Goal: Task Accomplishment & Management: Complete application form

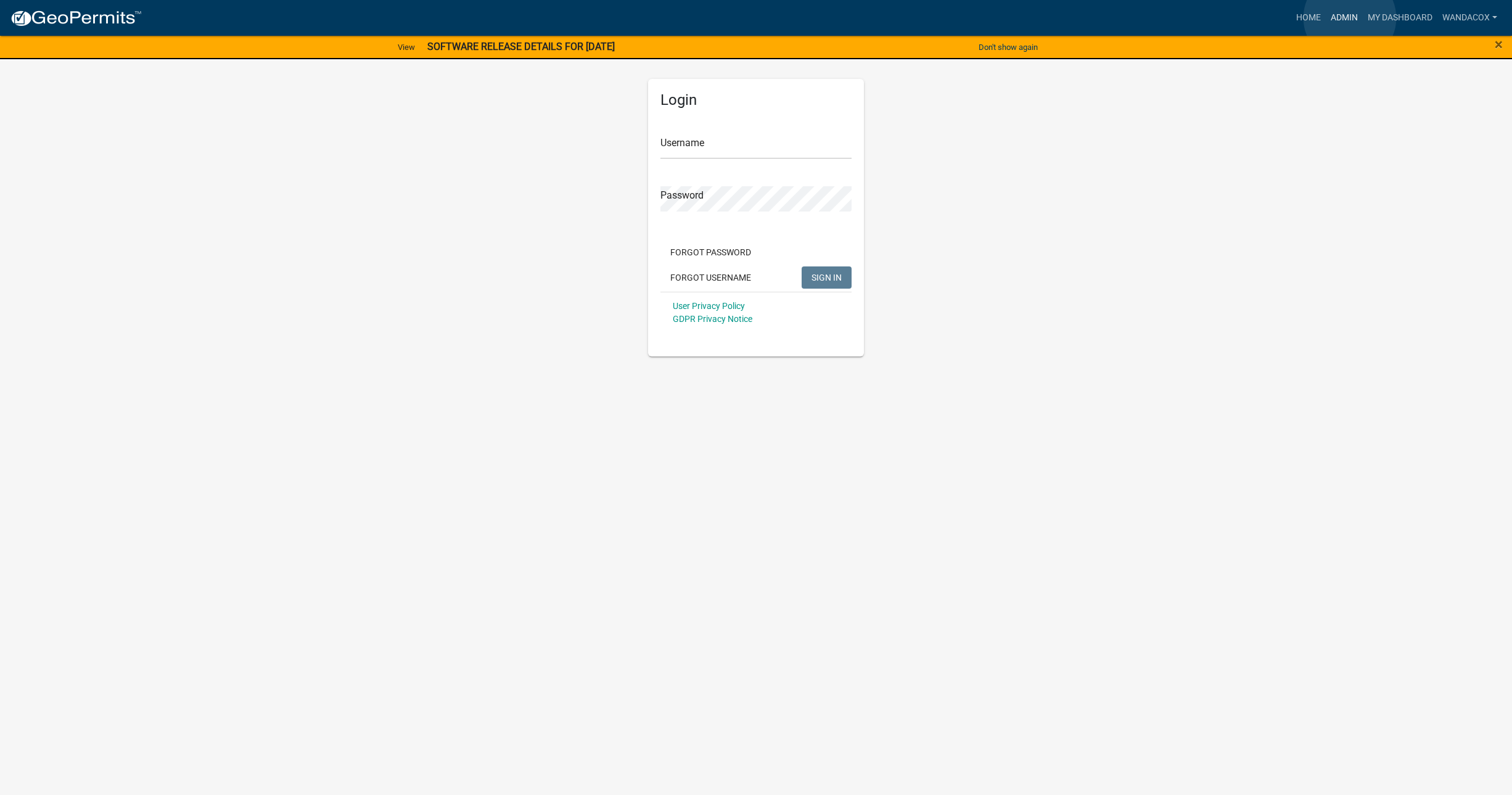
click at [1349, 18] on link "Admin" at bounding box center [1344, 18] width 37 height 23
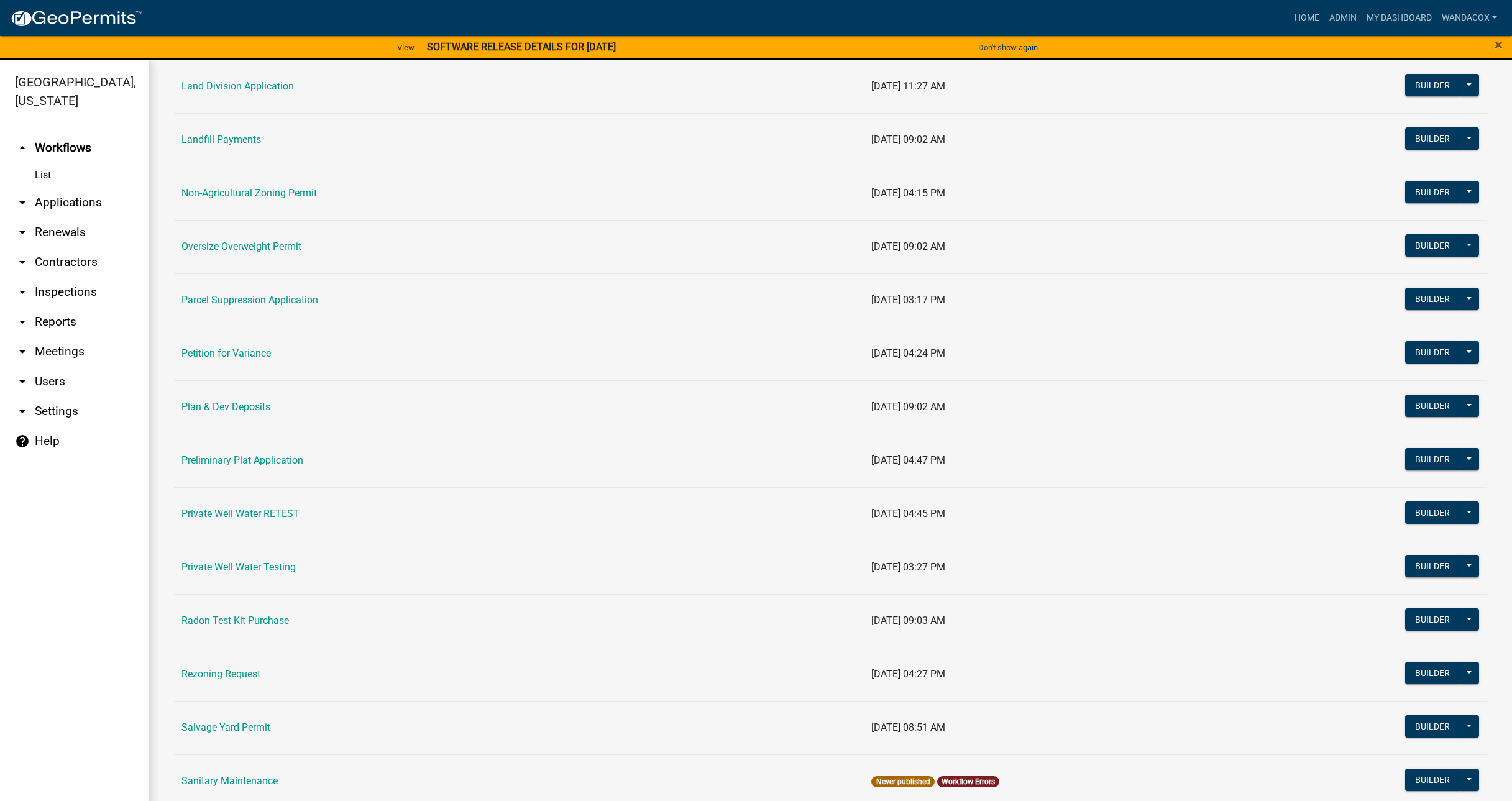
scroll to position [1274, 0]
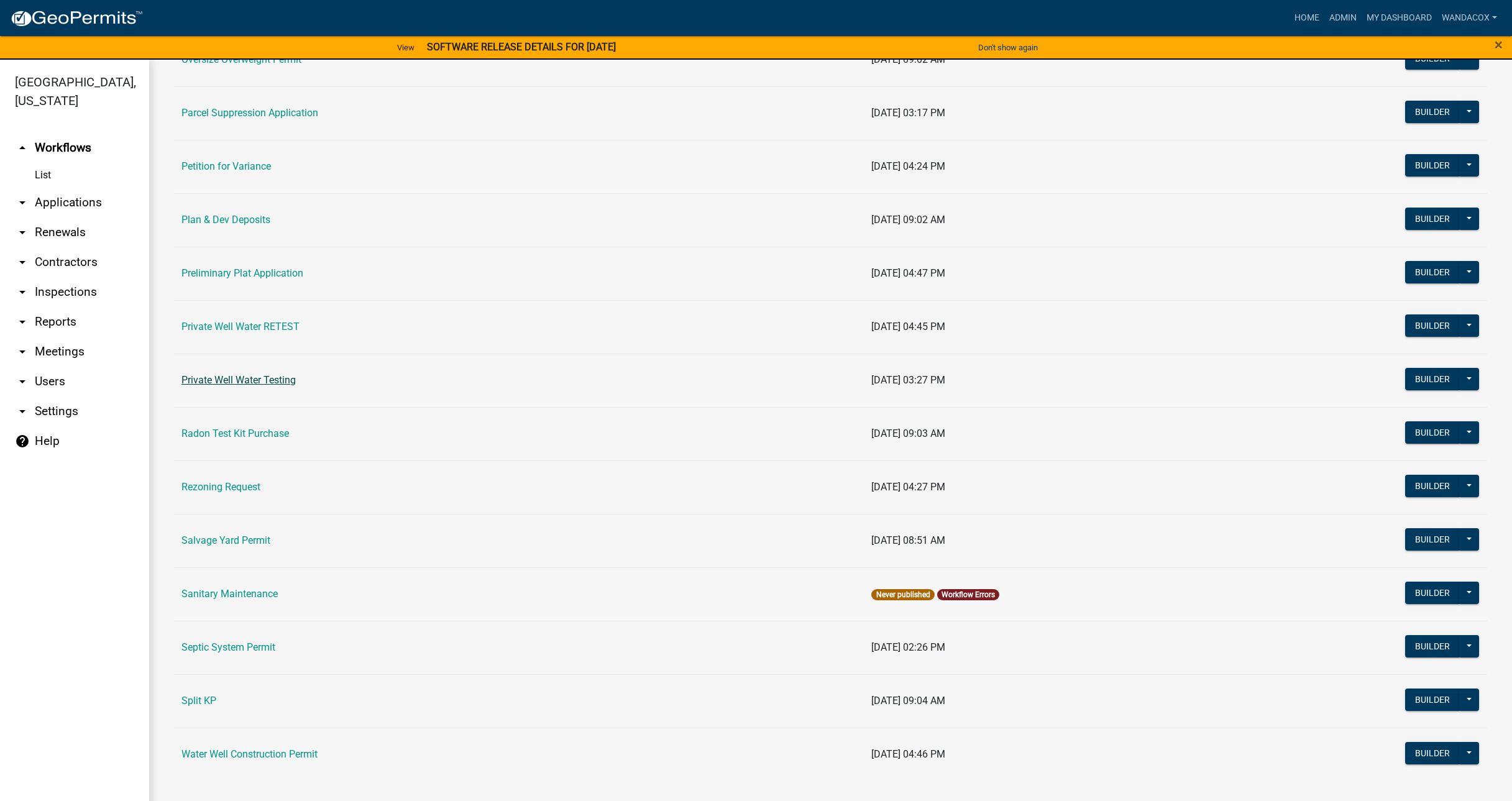
click at [213, 378] on link "Private Well Water Testing" at bounding box center [238, 380] width 114 height 12
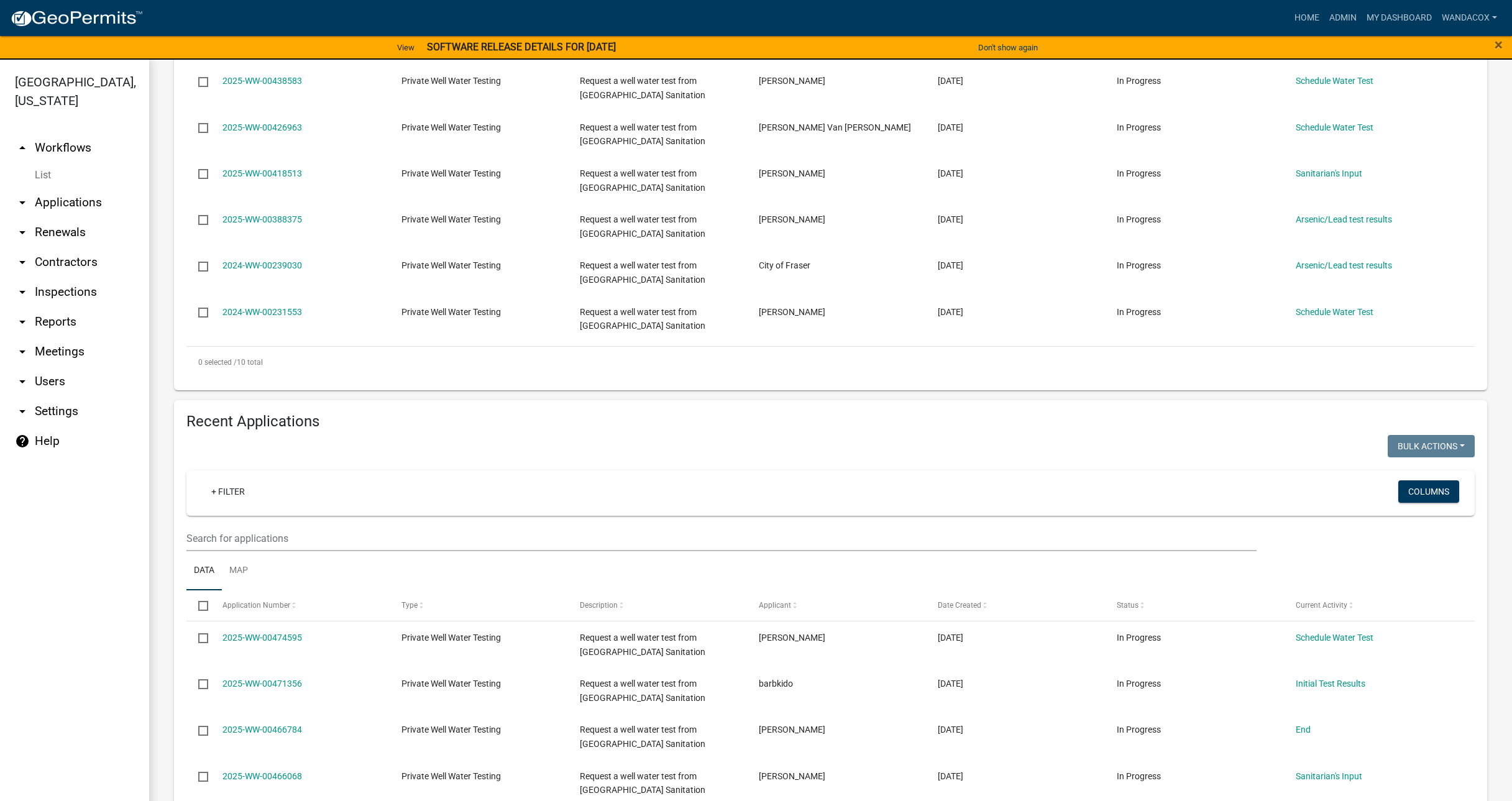
scroll to position [699, 0]
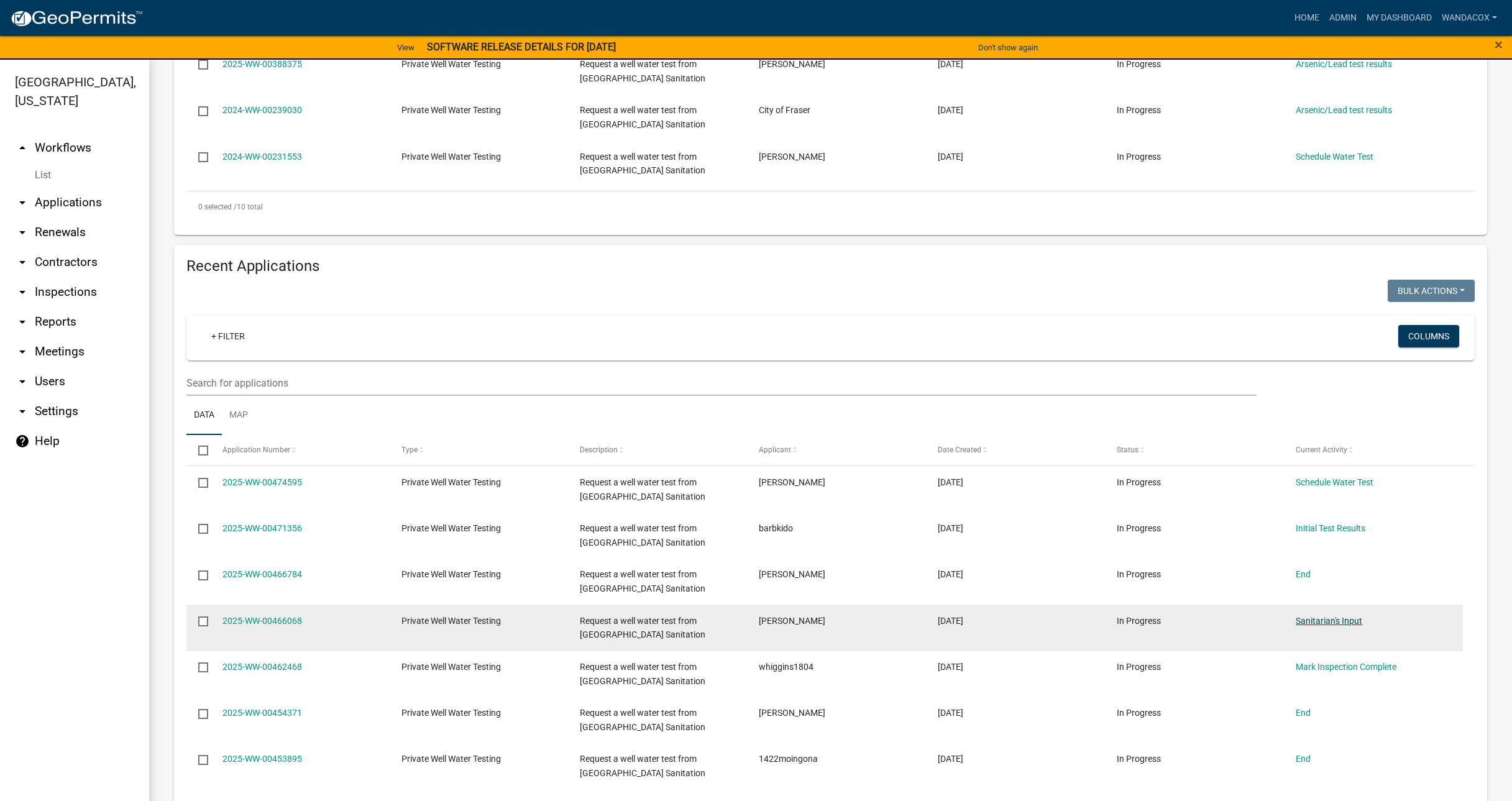
click at [1340, 620] on link "Sanitarian's Input" at bounding box center [1329, 620] width 67 height 10
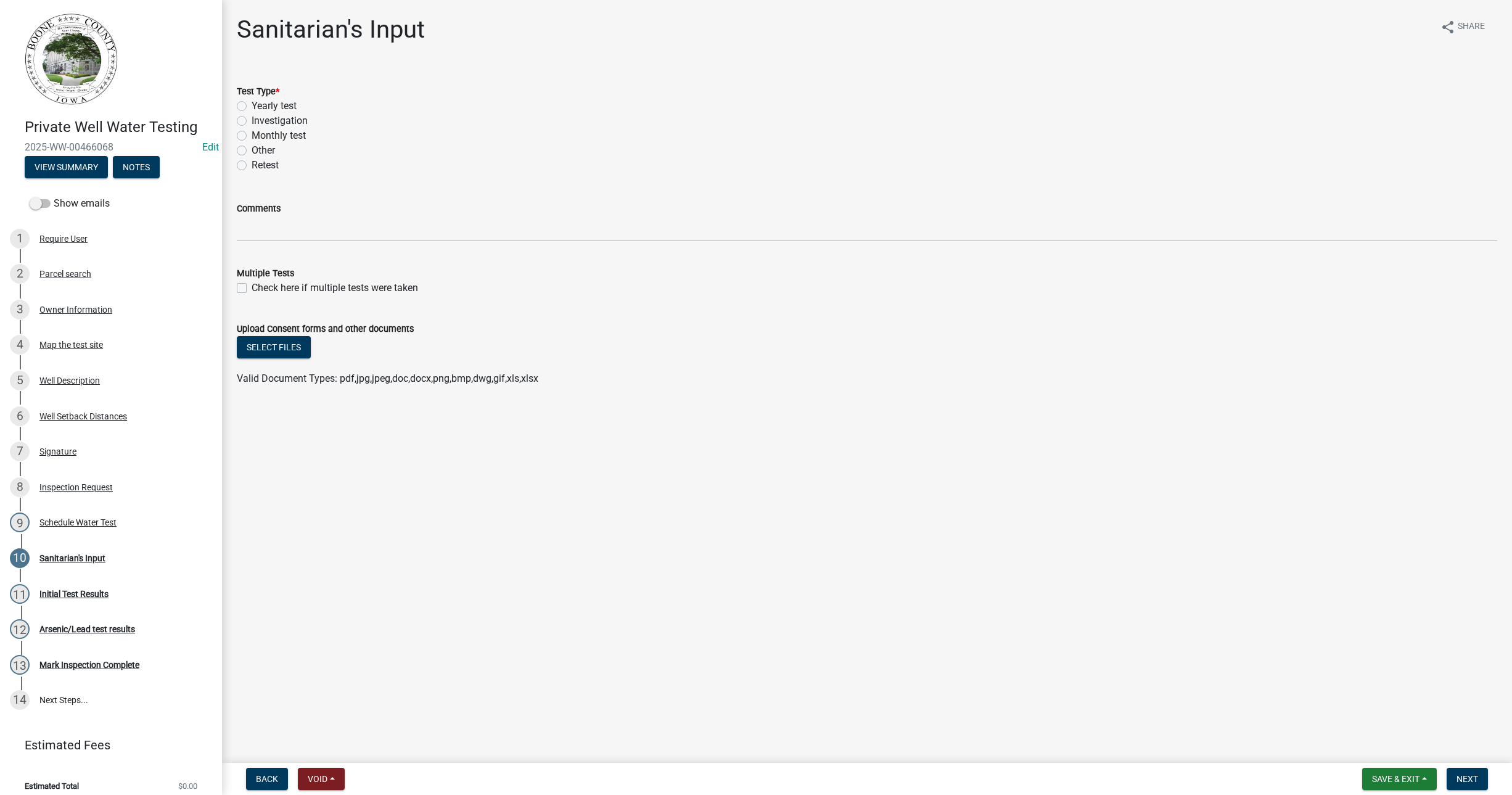
click at [241, 112] on div "Yearly test" at bounding box center [867, 106] width 1260 height 15
click at [252, 100] on label "Yearly test" at bounding box center [274, 106] width 45 height 15
click at [252, 100] on input "Yearly test" at bounding box center [256, 103] width 8 height 8
radio input "true"
click at [1479, 773] on button "Next" at bounding box center [1467, 779] width 41 height 22
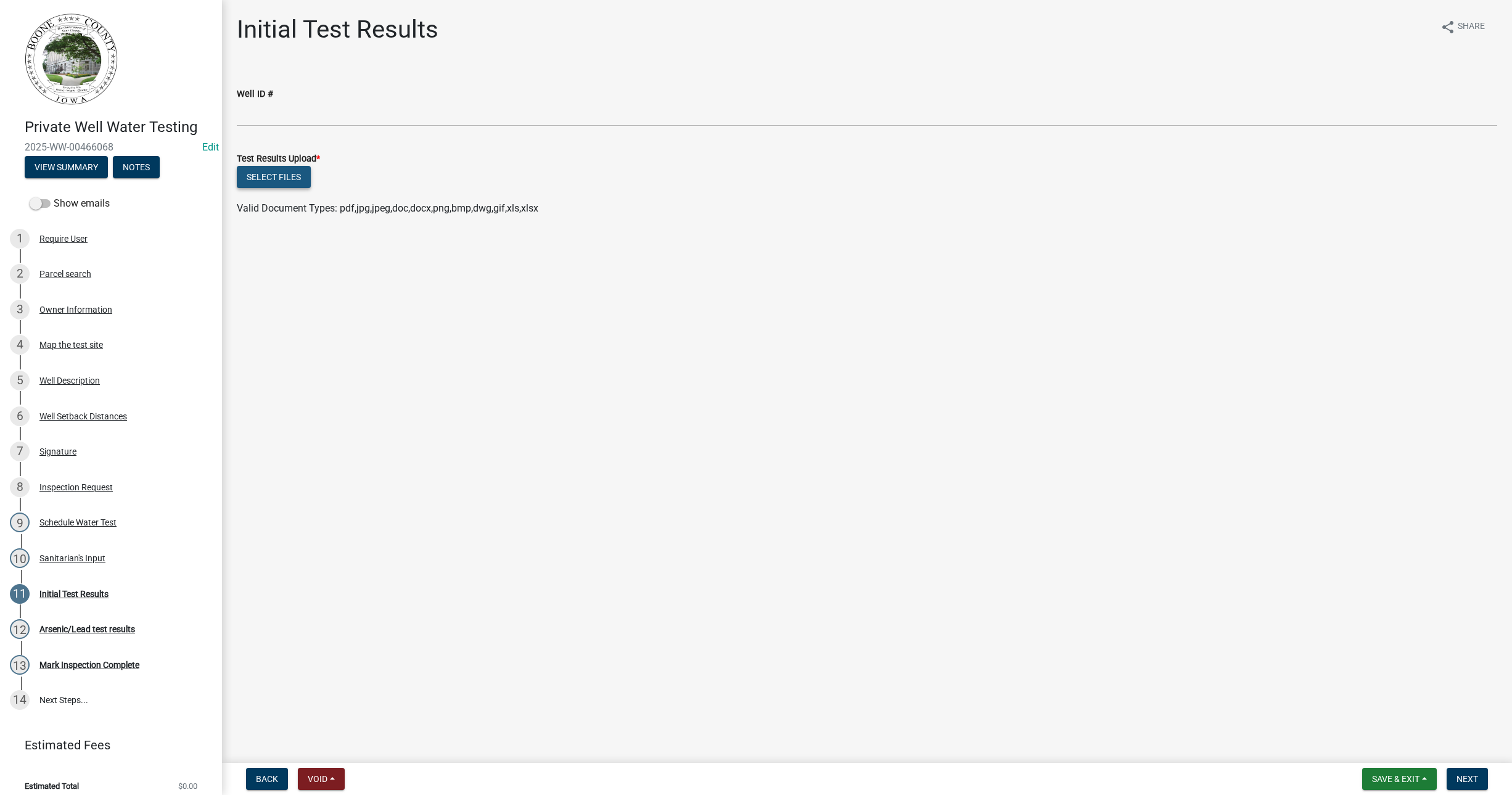
click at [274, 177] on button "Select files" at bounding box center [273, 177] width 74 height 22
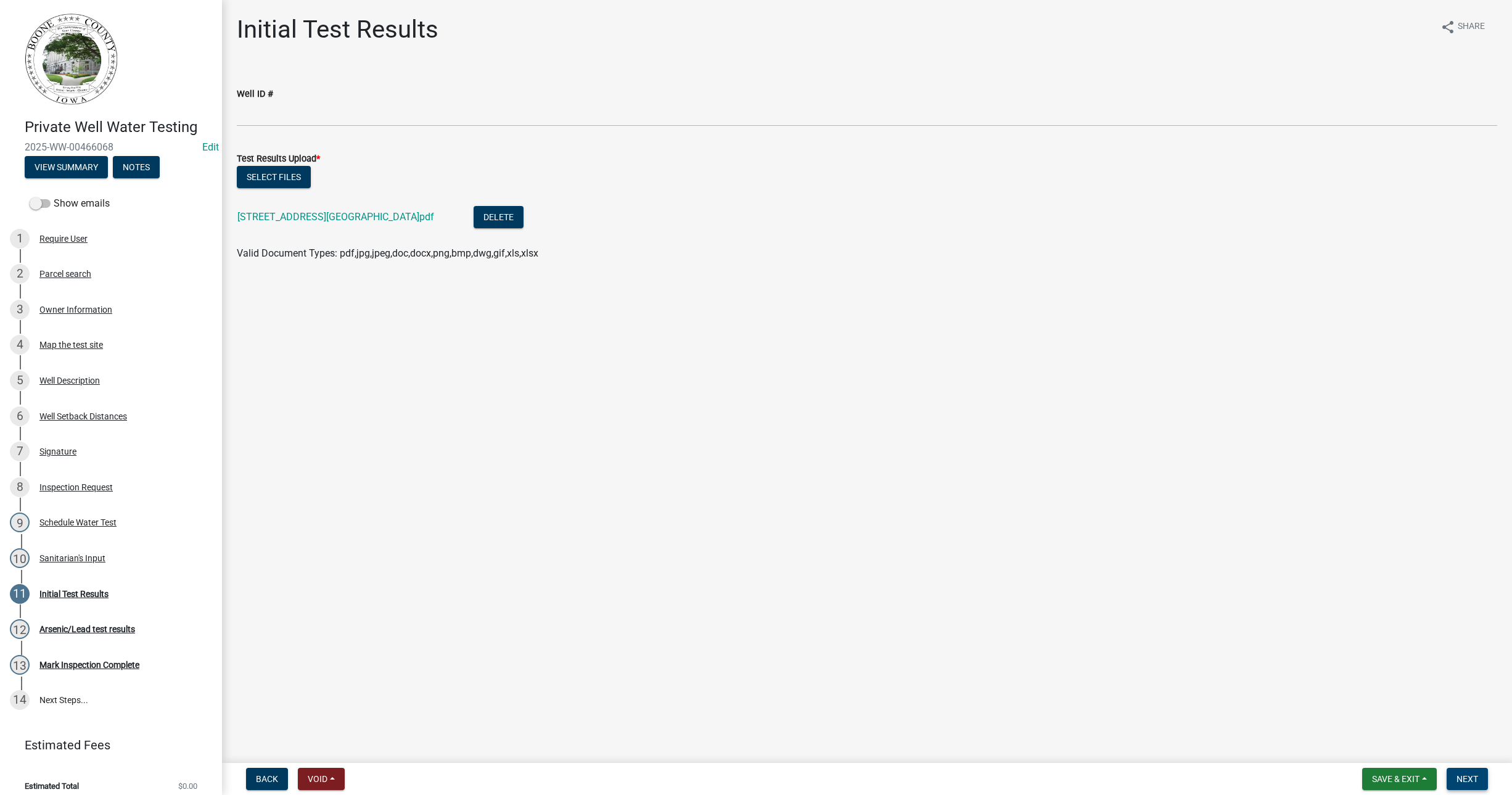
click at [1463, 773] on span "Next" at bounding box center [1467, 778] width 22 height 10
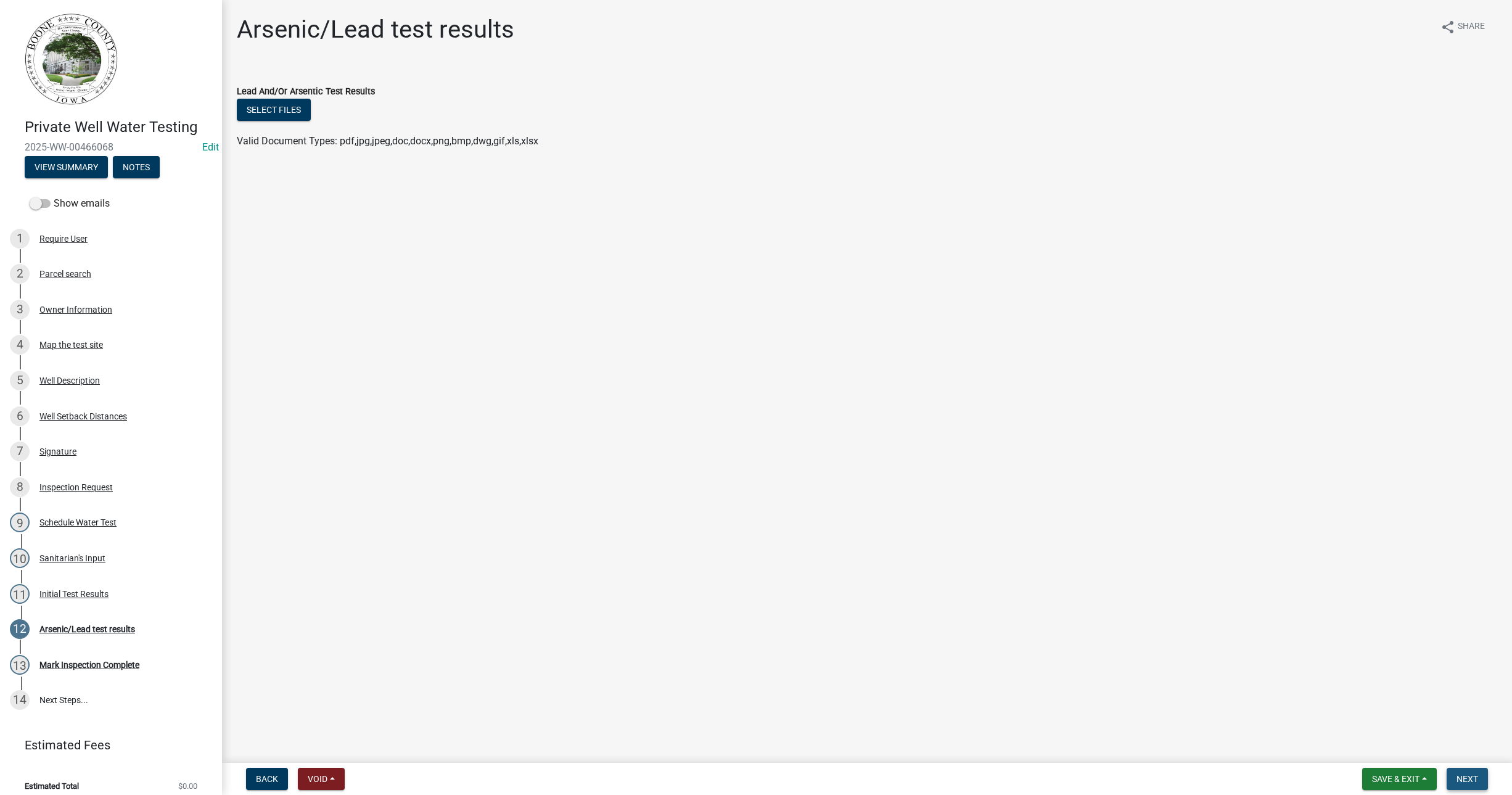
click at [1475, 784] on button "Next" at bounding box center [1467, 779] width 41 height 22
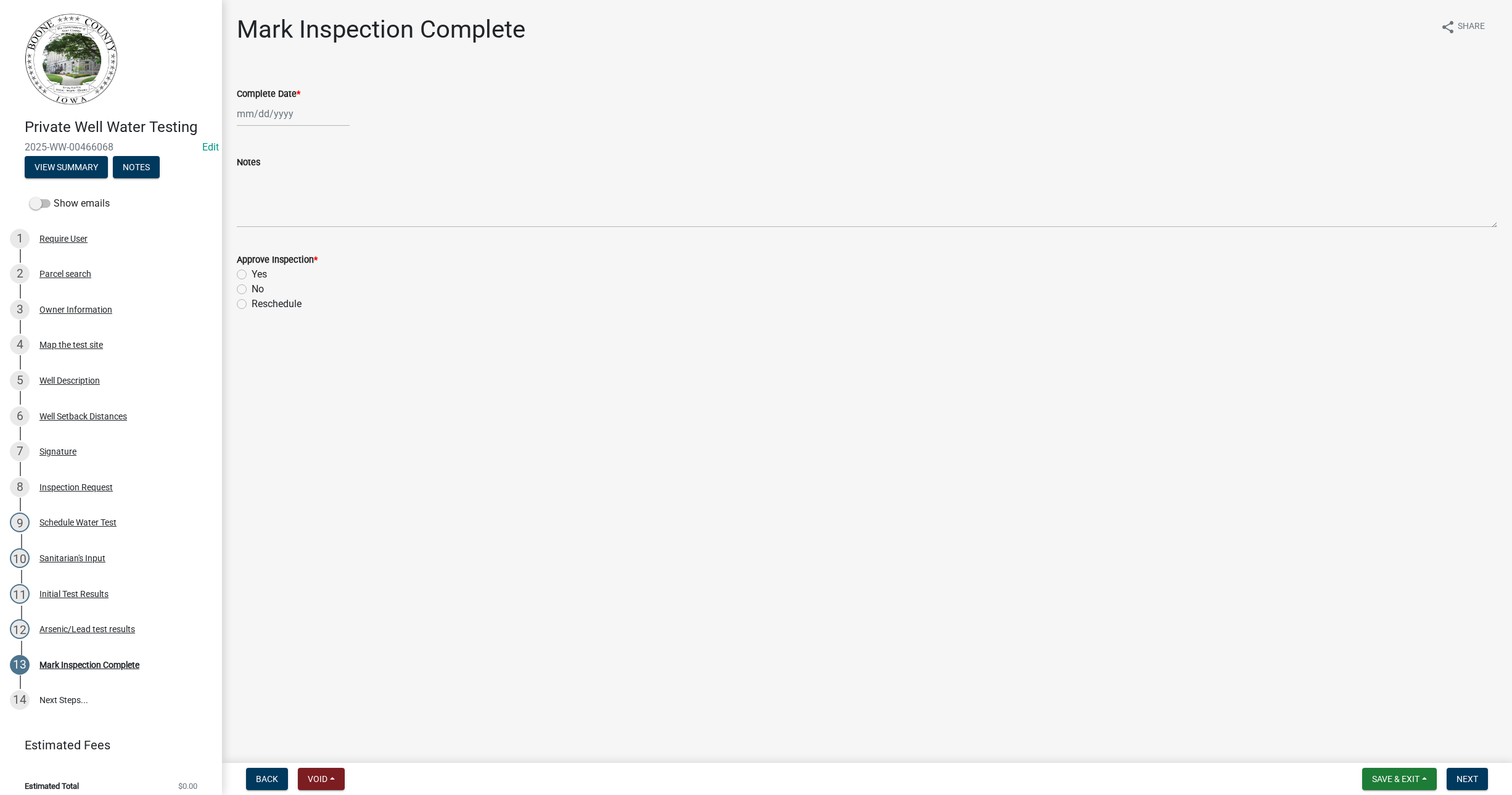
select select "9"
select select "2025"
click at [257, 104] on div "[PERSON_NAME] Feb Mar Apr [PERSON_NAME][DATE] Oct Nov [DATE] 1526 1527 1528 152…" at bounding box center [293, 114] width 113 height 25
click at [253, 198] on div "8" at bounding box center [249, 199] width 20 height 20
type input "[DATE]"
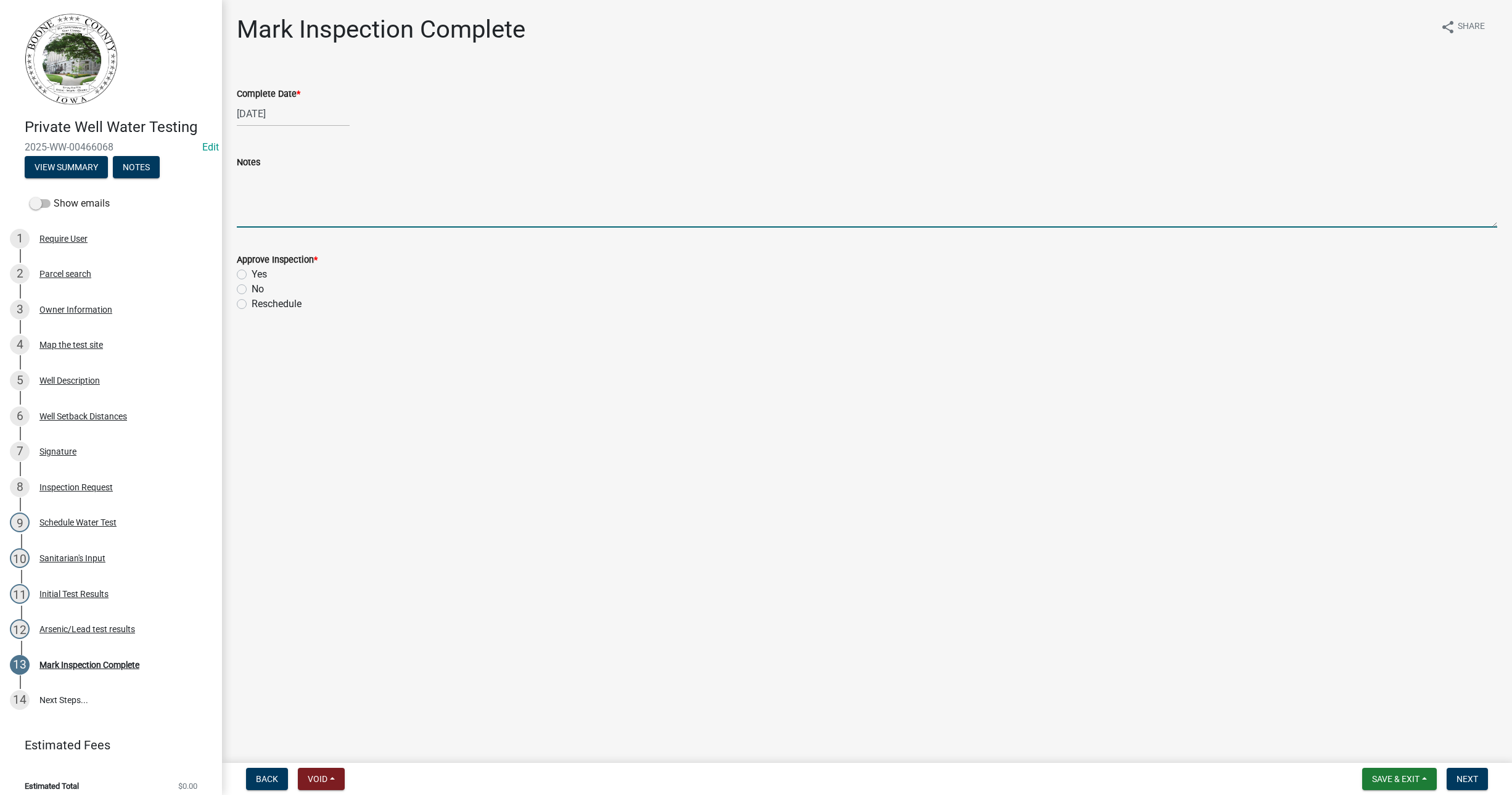
click at [268, 214] on textarea "Notes" at bounding box center [867, 198] width 1260 height 58
type textarea "e"
type textarea "High Coliform results"
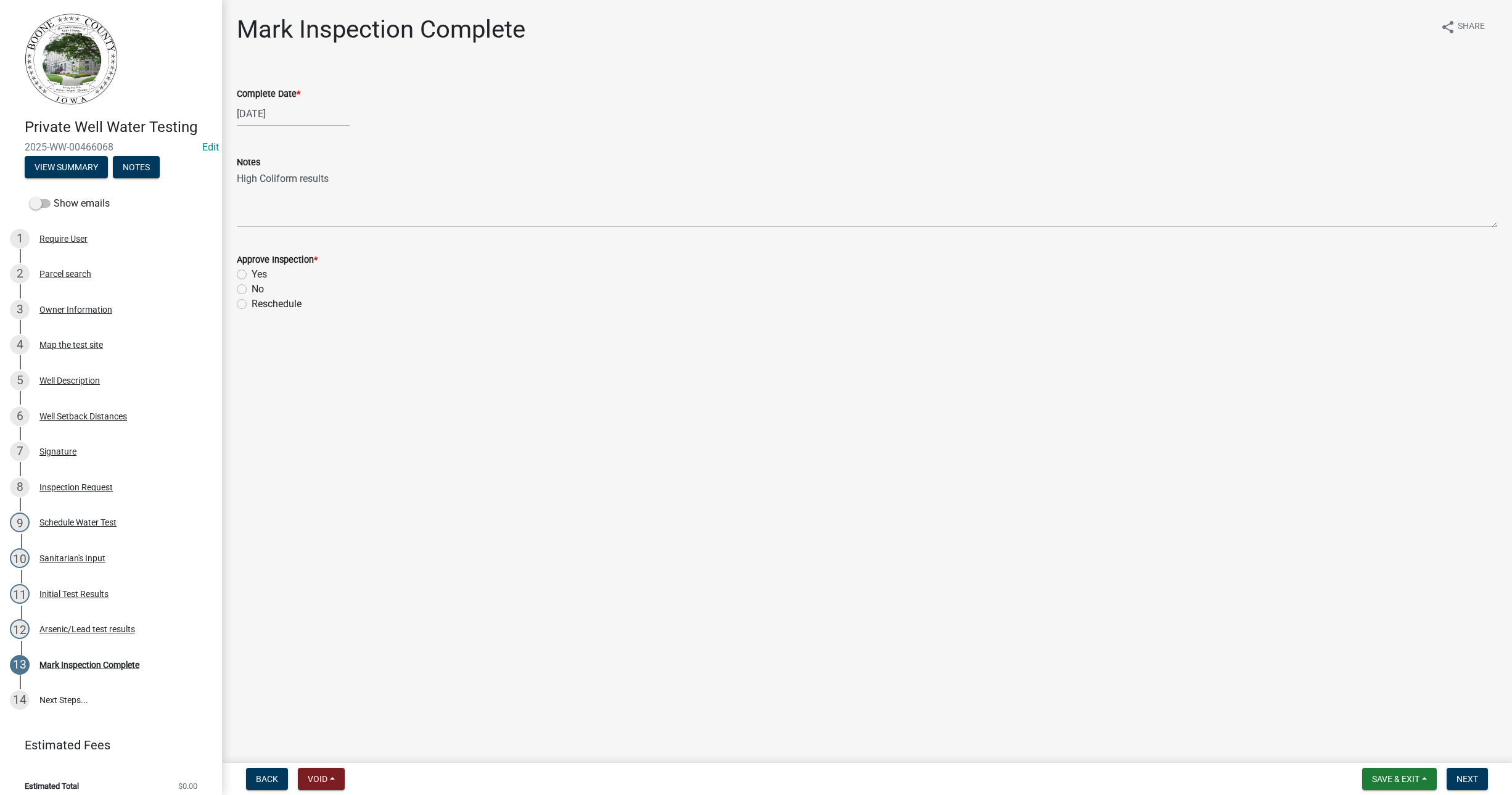
click at [339, 280] on div "Approve Inspection * Yes No Reschedule" at bounding box center [867, 282] width 1260 height 59
click at [252, 288] on label "No" at bounding box center [257, 289] width 12 height 15
click at [252, 288] on input "No" at bounding box center [256, 286] width 8 height 8
radio input "true"
click at [1476, 774] on span "Next" at bounding box center [1467, 778] width 22 height 10
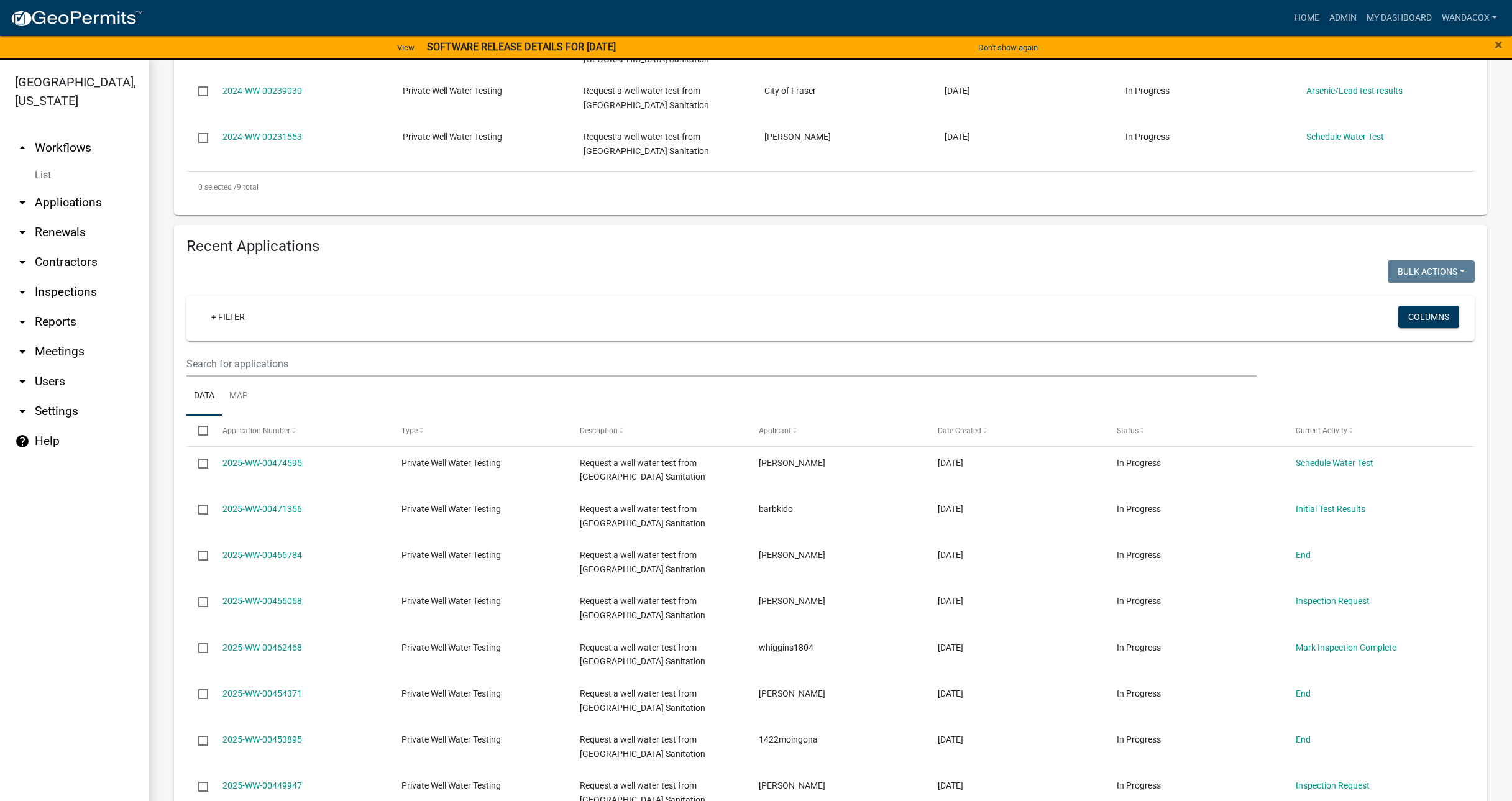
scroll to position [699, 0]
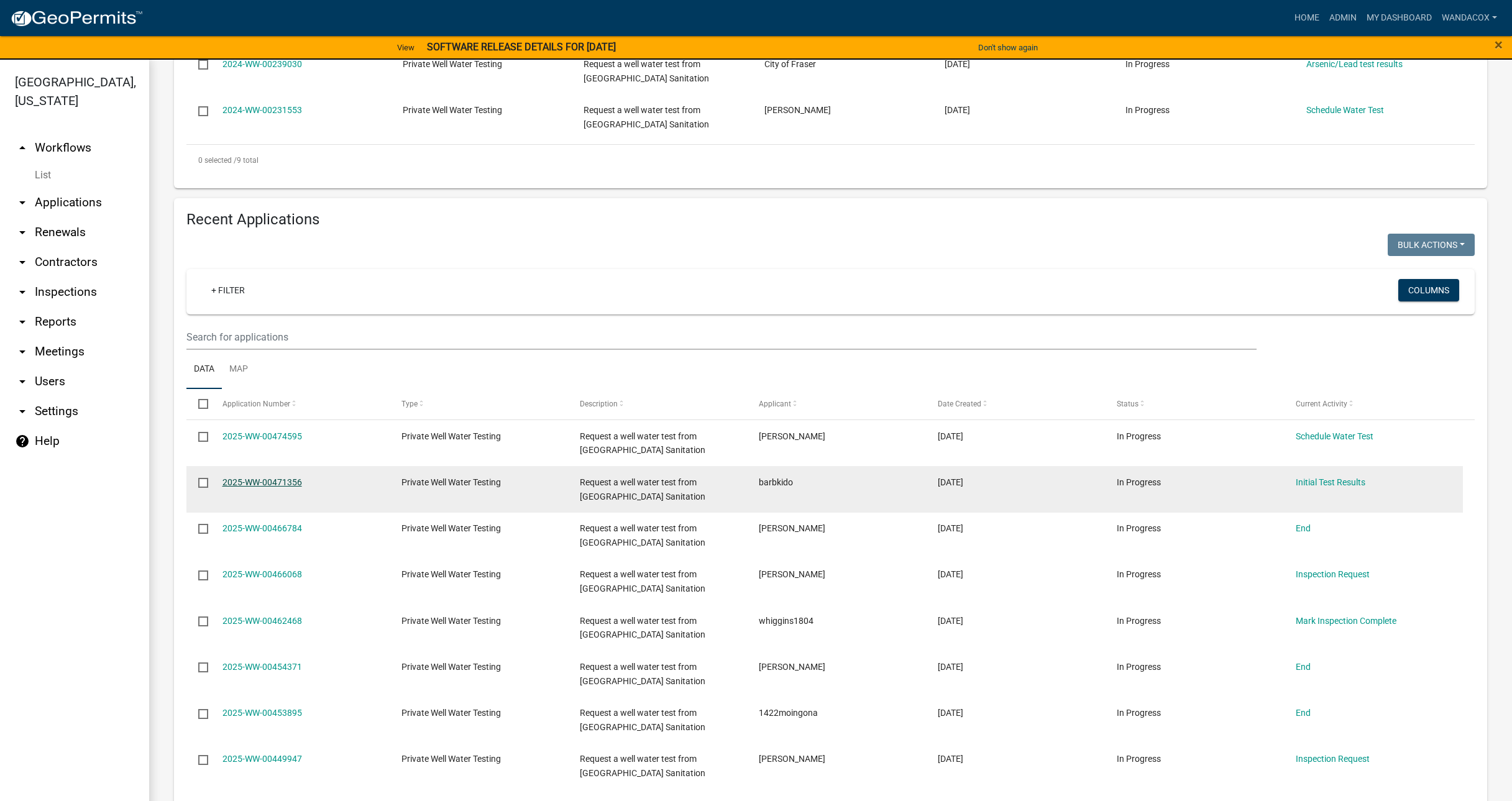
click at [291, 482] on link "2025-WW-00471356" at bounding box center [262, 482] width 79 height 10
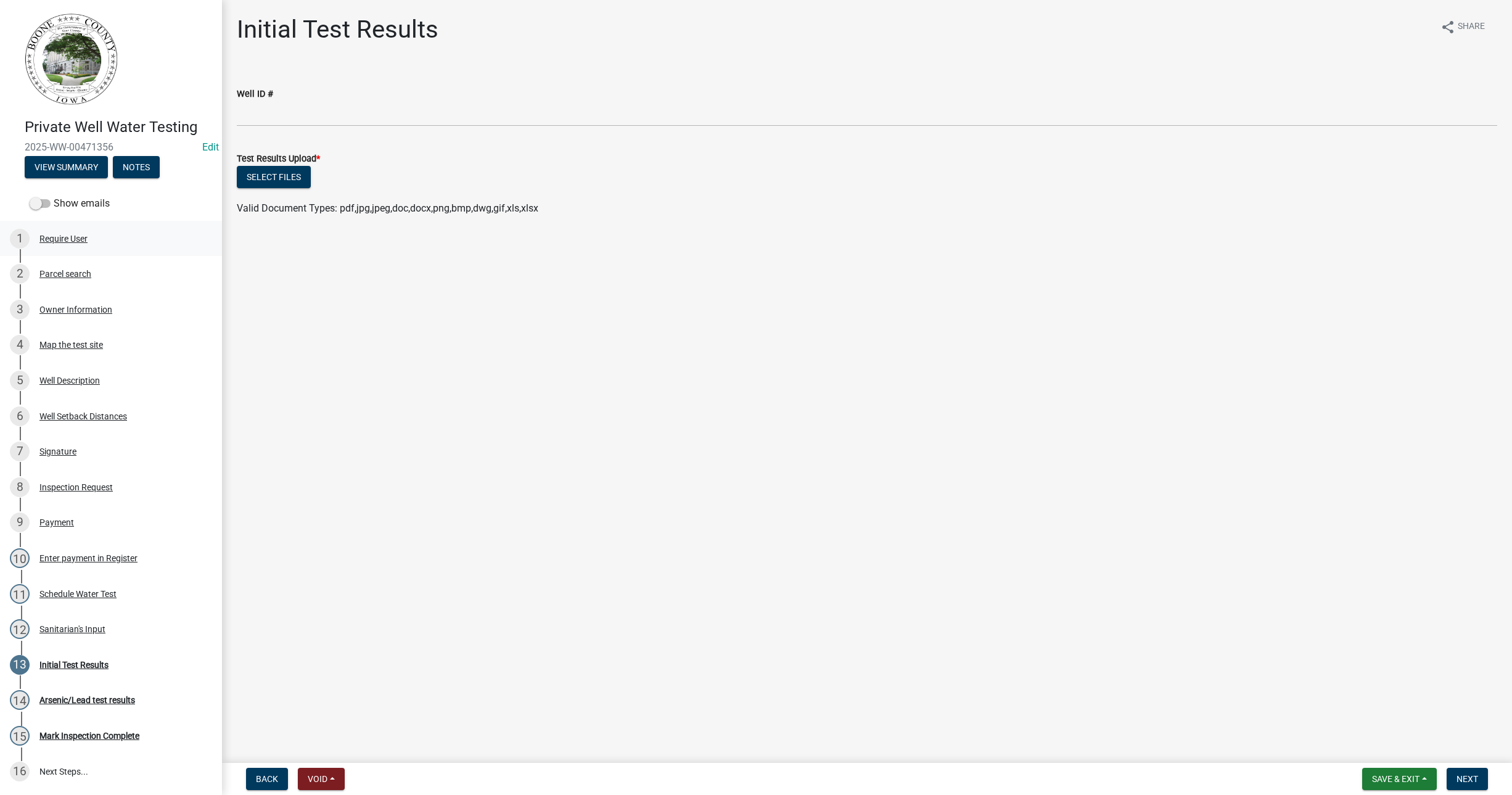
click at [67, 234] on div "Require User" at bounding box center [64, 238] width 48 height 9
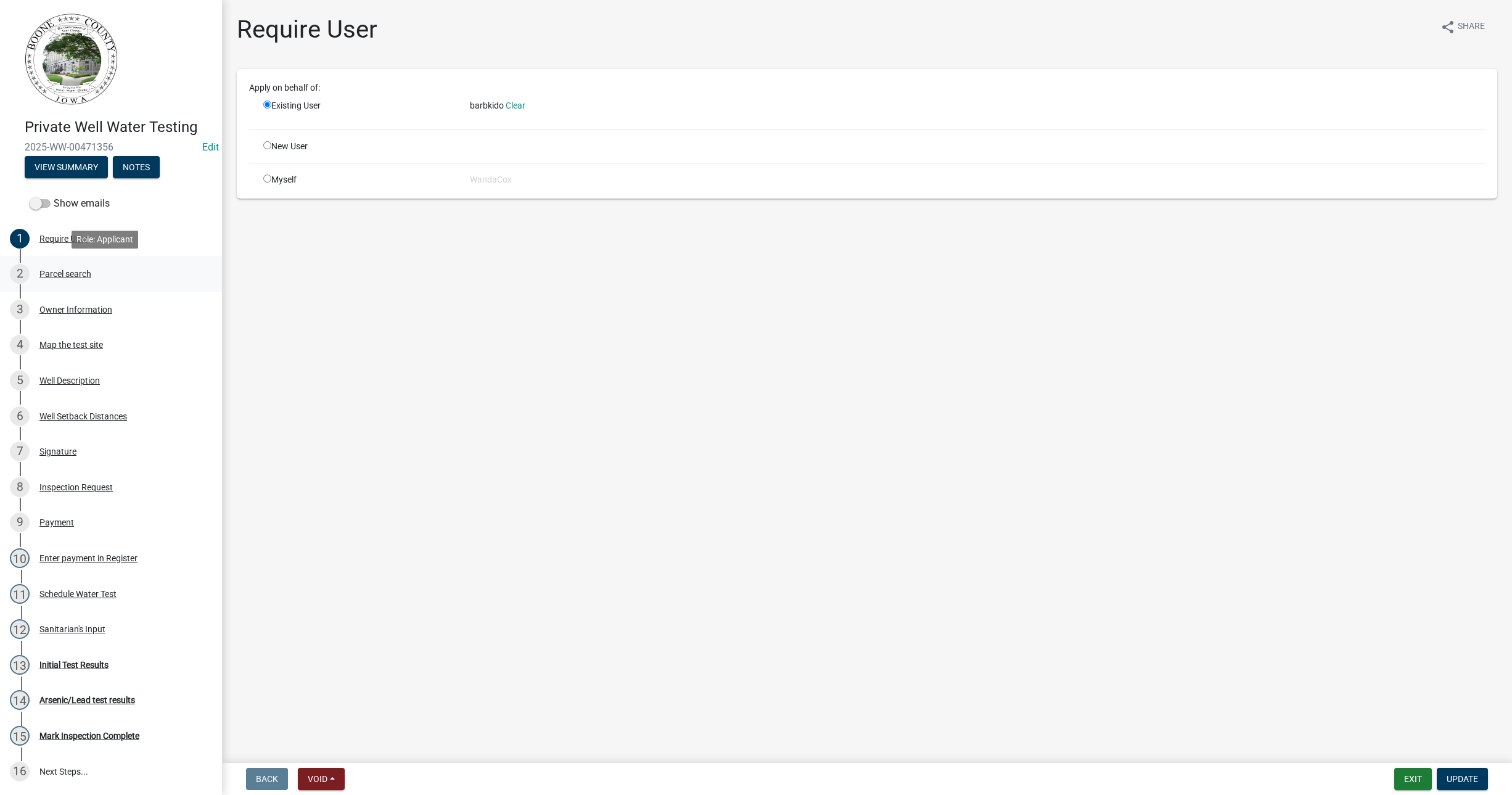
click at [80, 269] on div "Parcel search" at bounding box center [65, 273] width 52 height 9
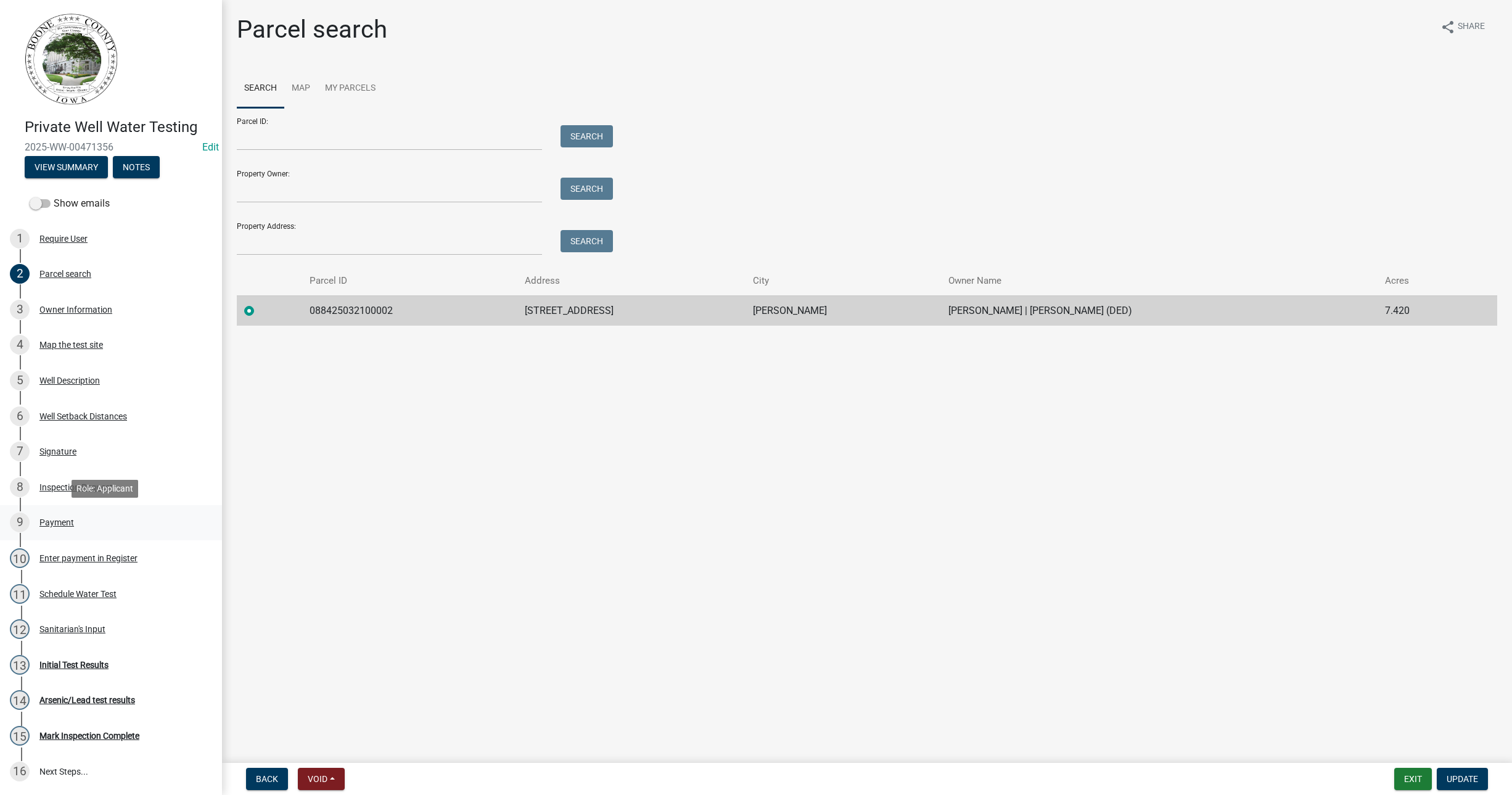
click at [64, 518] on div "Payment" at bounding box center [57, 522] width 34 height 9
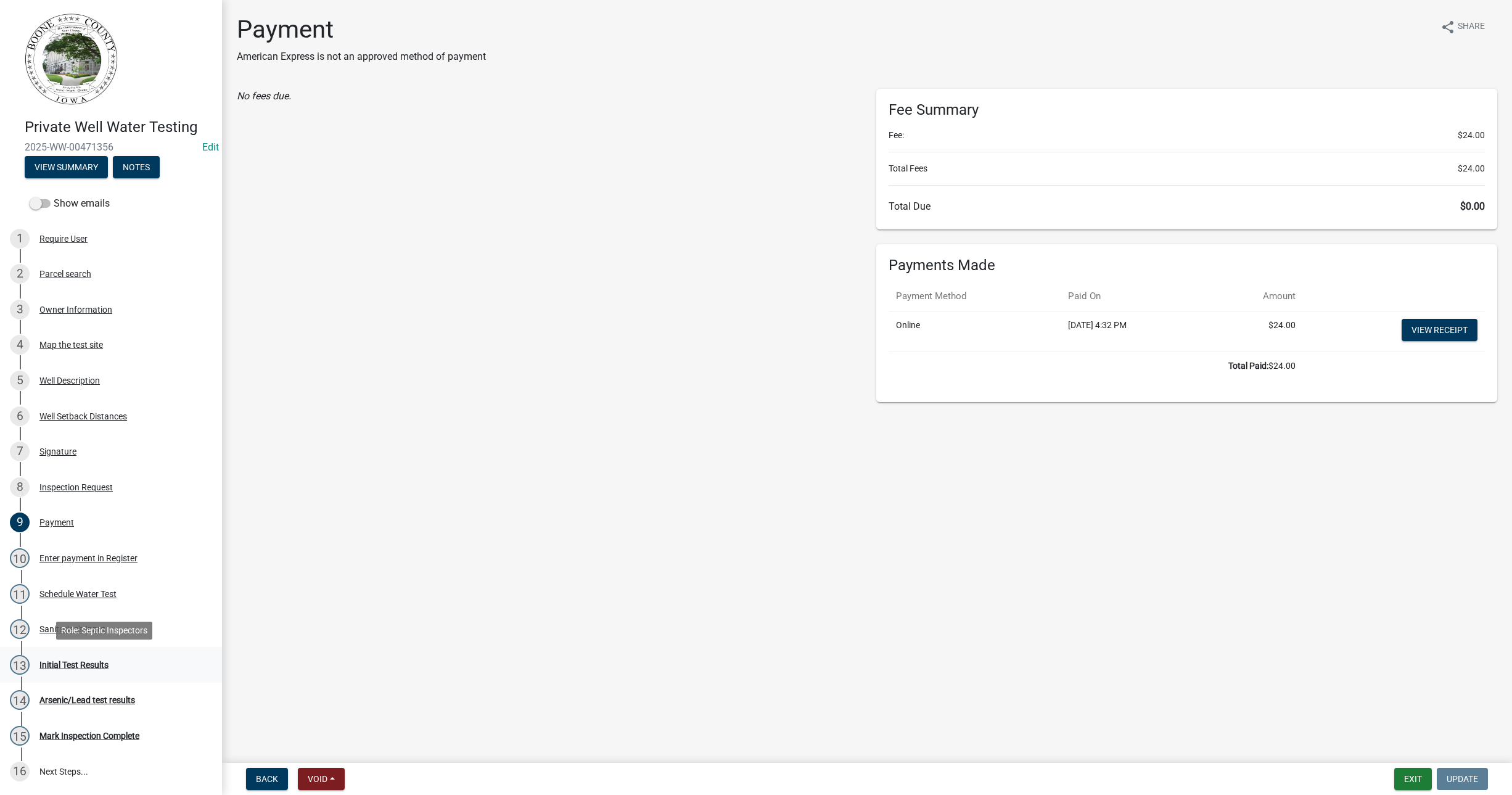
click at [90, 664] on div "Initial Test Results" at bounding box center [74, 664] width 69 height 9
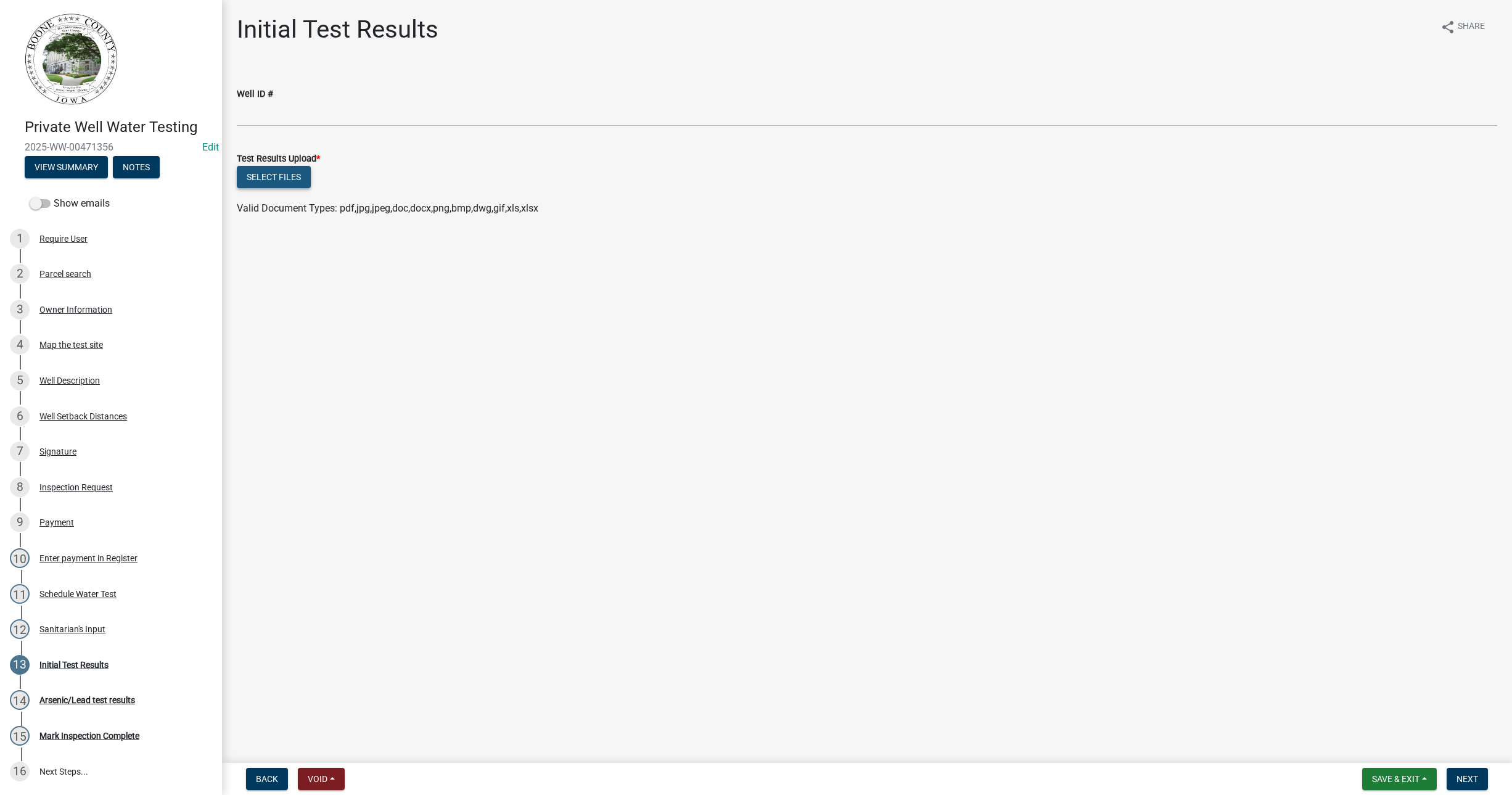
click at [282, 174] on button "Select files" at bounding box center [273, 177] width 74 height 22
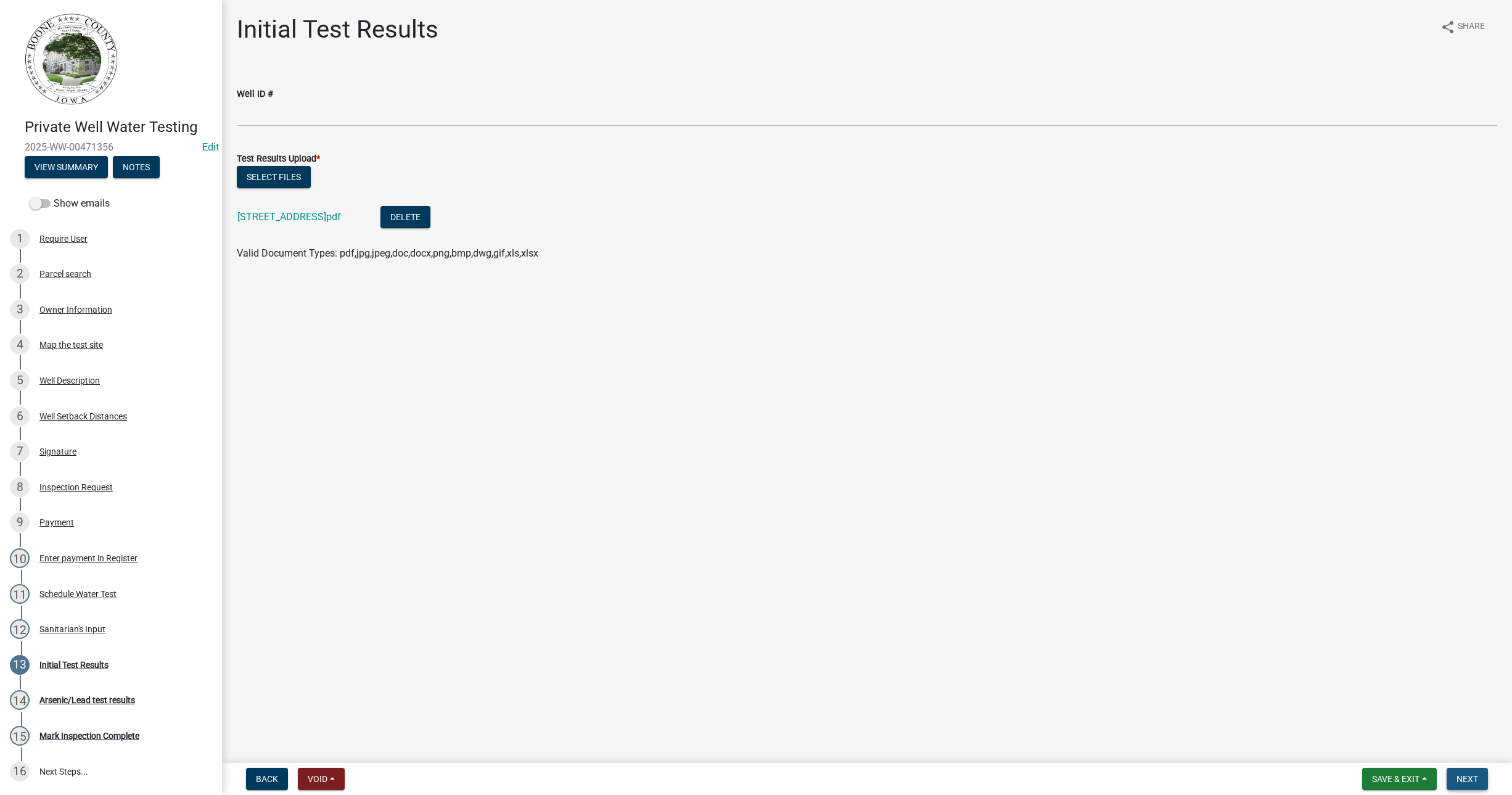
click at [1485, 780] on button "Next" at bounding box center [1467, 779] width 41 height 22
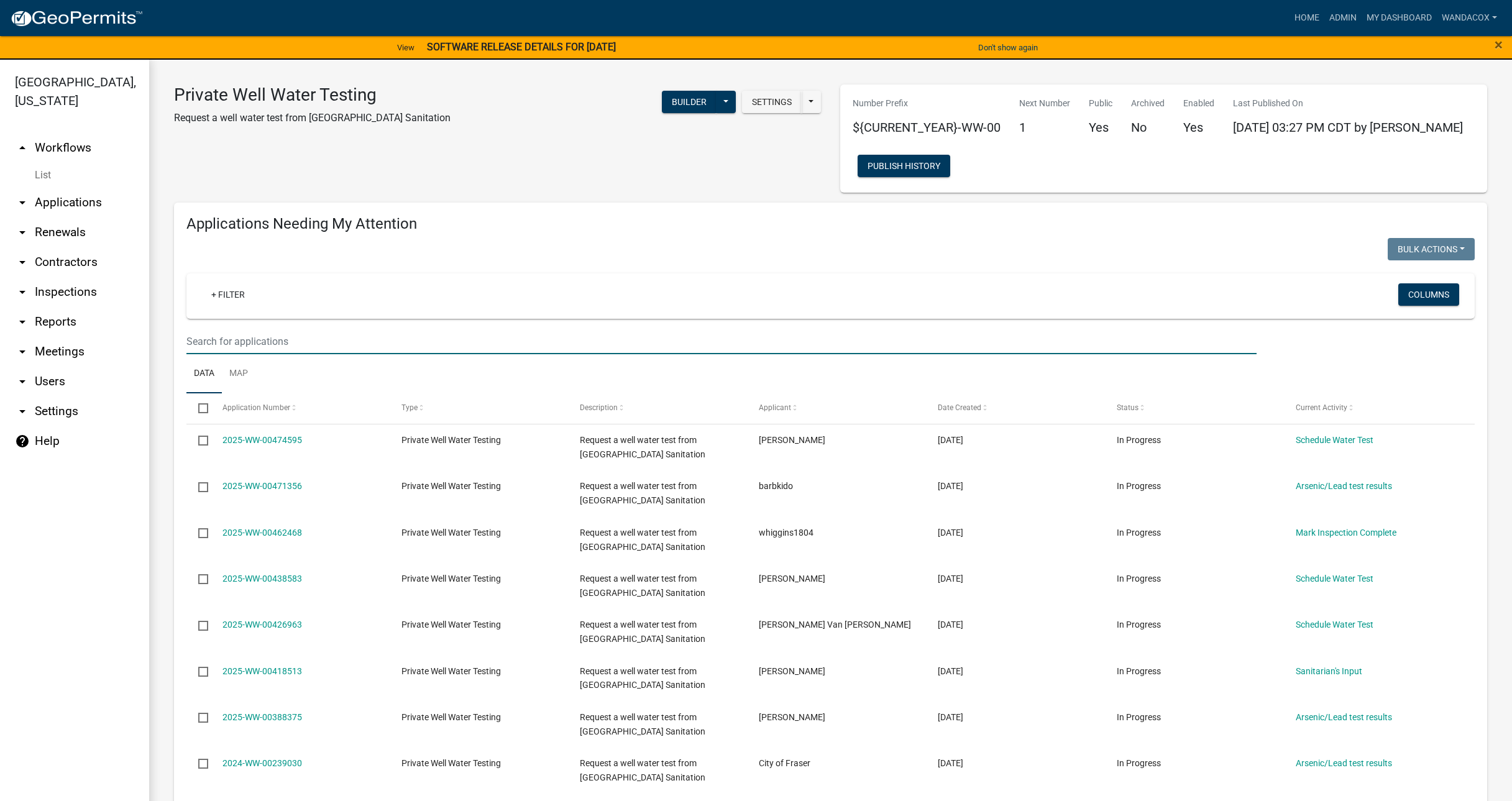
click at [268, 344] on input "text" at bounding box center [721, 341] width 1070 height 26
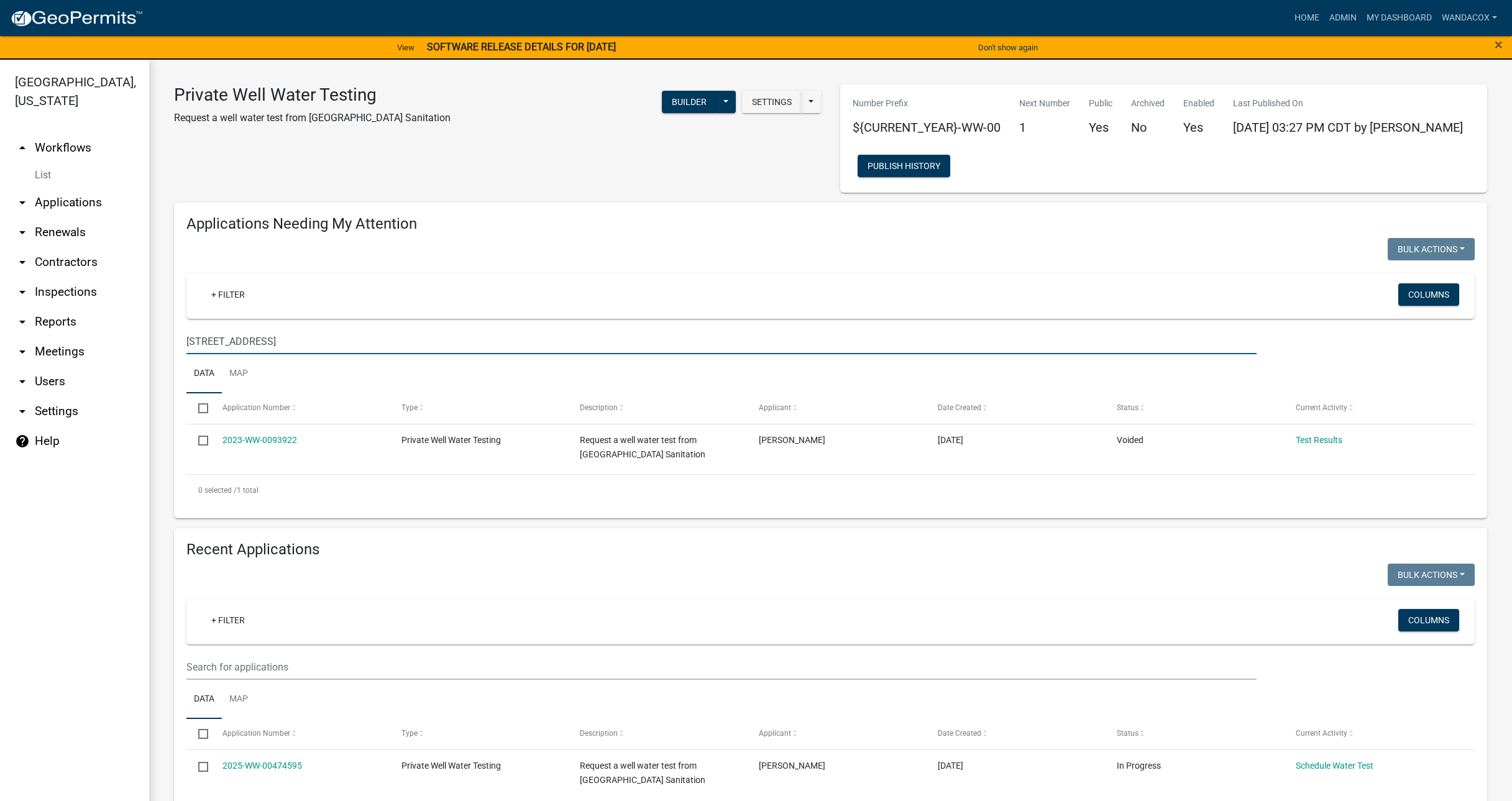
type input "[STREET_ADDRESS]"
click at [257, 340] on input "[STREET_ADDRESS]" at bounding box center [721, 341] width 1070 height 26
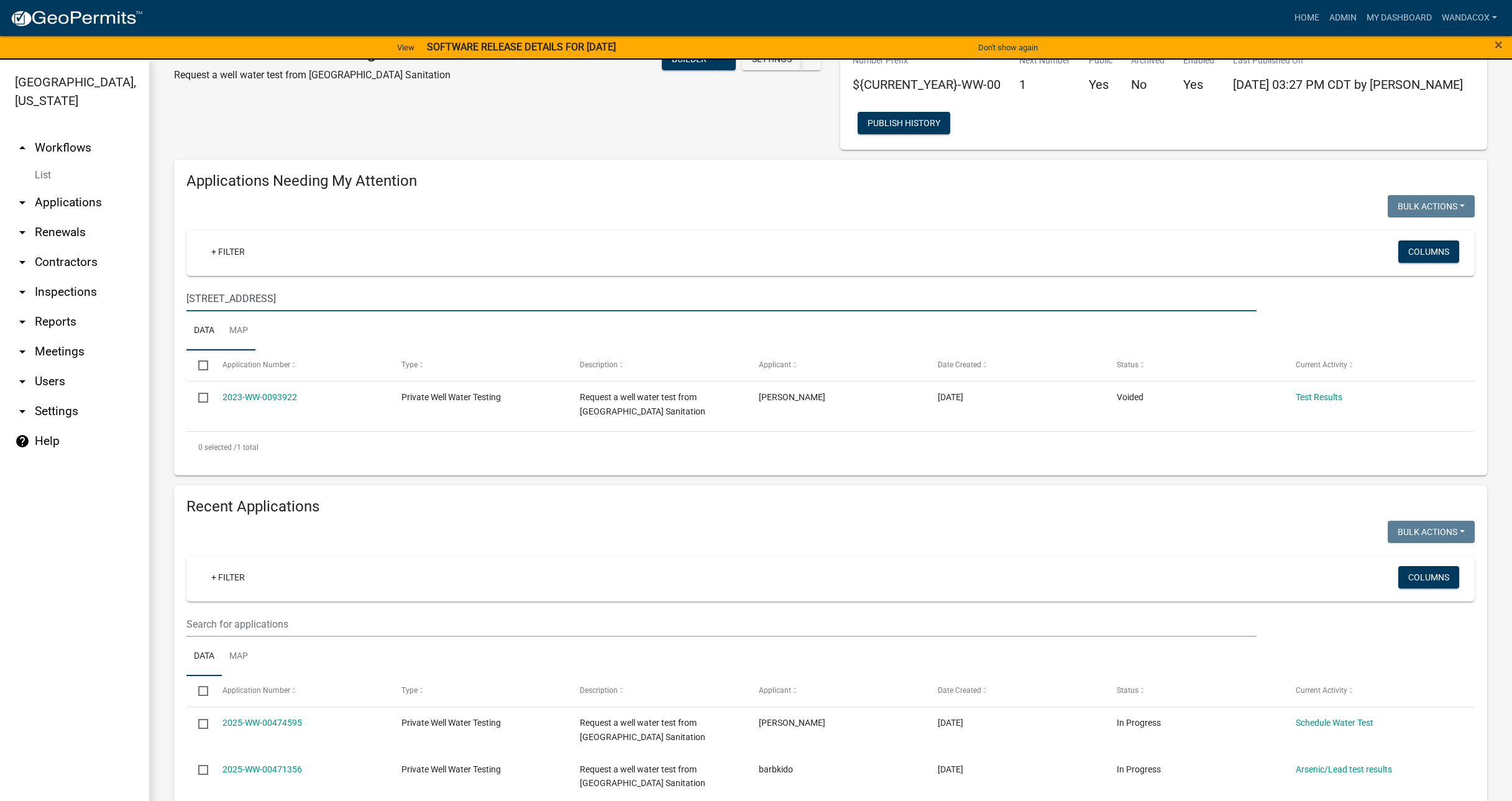
scroll to position [155, 0]
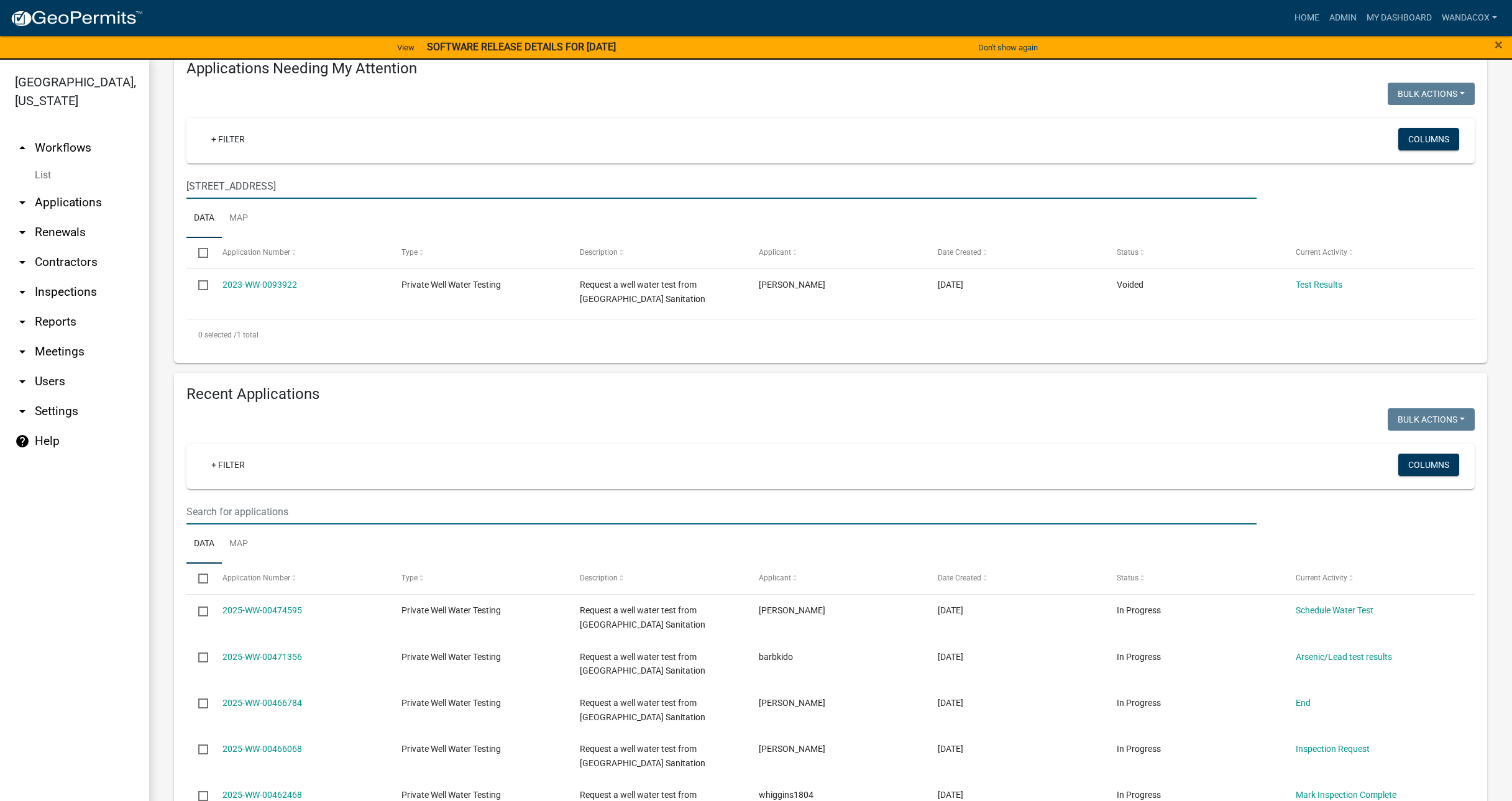
click at [222, 506] on input "text" at bounding box center [721, 511] width 1070 height 26
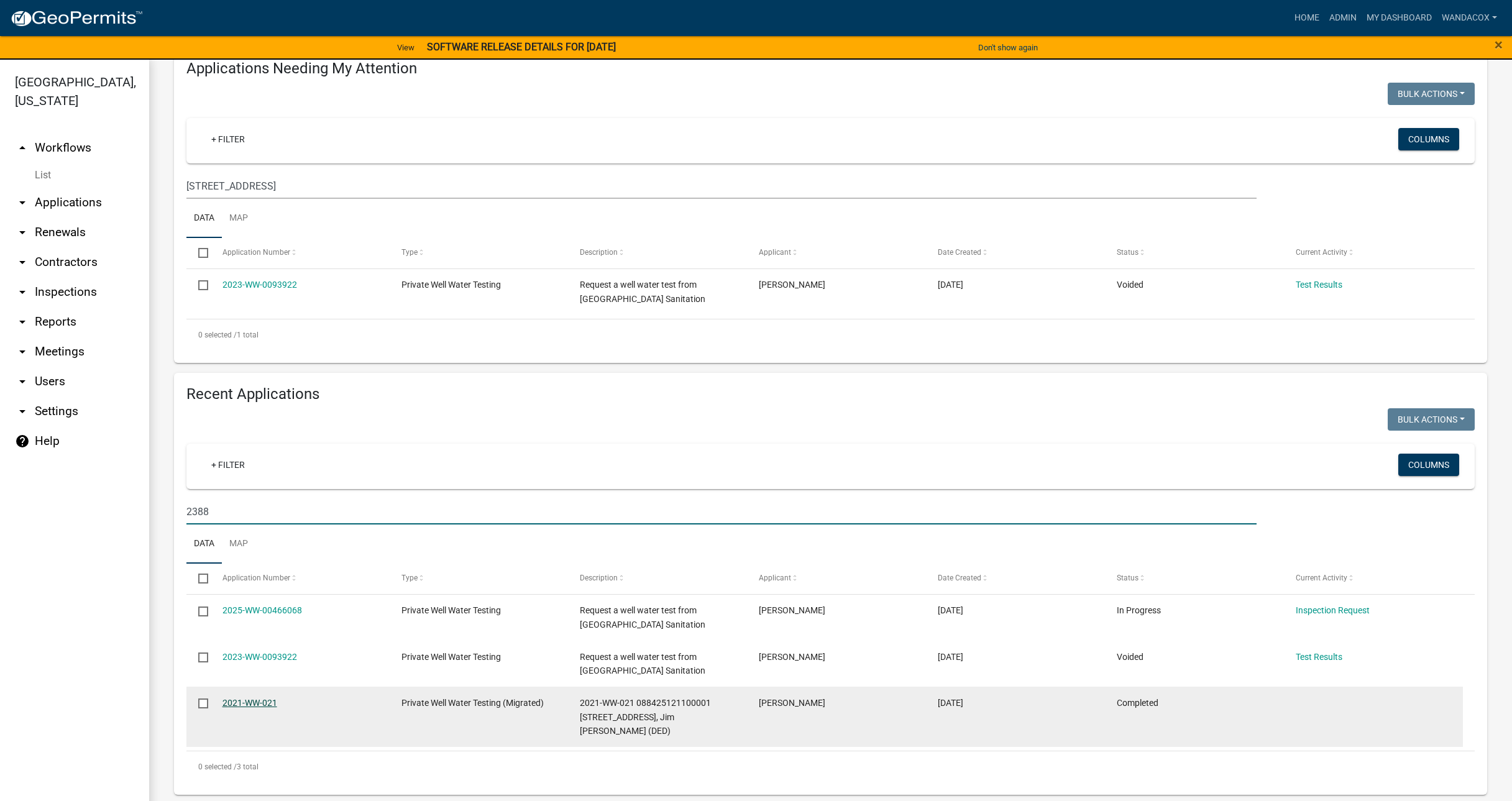
type input "2388"
click at [242, 699] on link "2021-WW-021" at bounding box center [250, 702] width 55 height 10
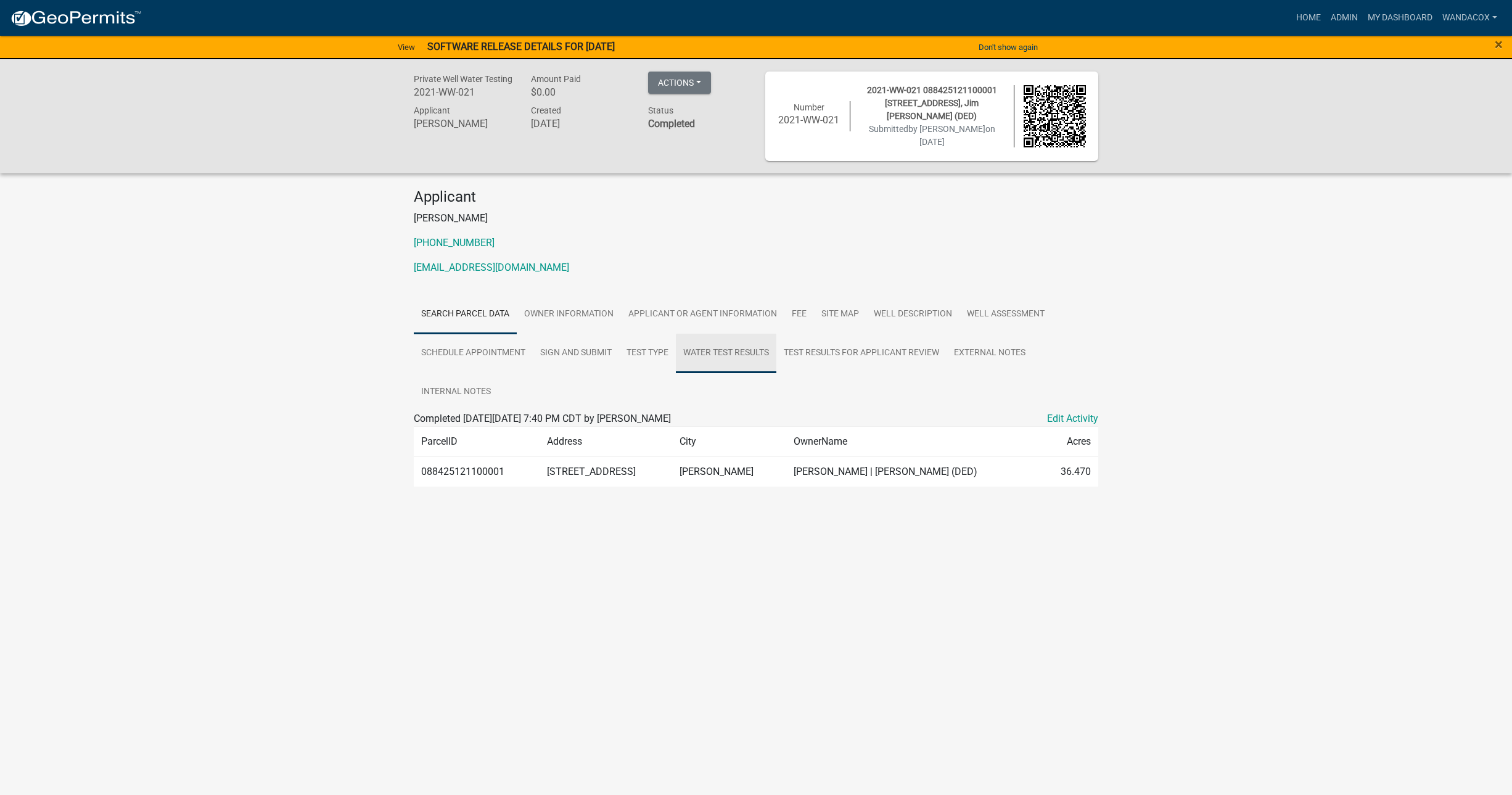
click at [716, 348] on link "Water Test Results" at bounding box center [726, 354] width 100 height 40
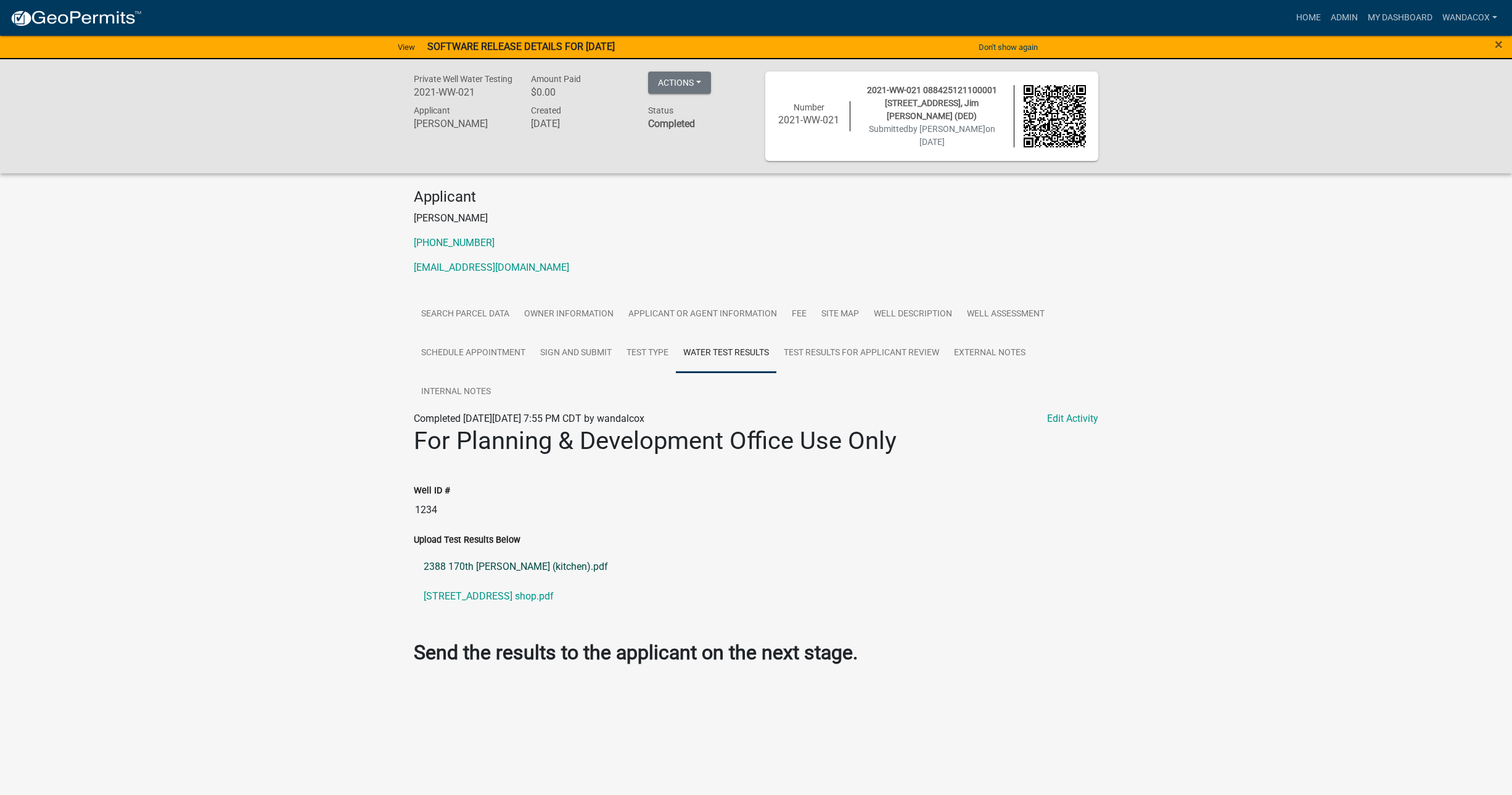
click at [470, 559] on link "2388 170th [PERSON_NAME] (kitchen).pdf" at bounding box center [755, 566] width 684 height 29
click at [738, 348] on link "Water Test Results" at bounding box center [726, 354] width 100 height 40
click at [473, 589] on link "[STREET_ADDRESS] shop.pdf" at bounding box center [755, 596] width 684 height 29
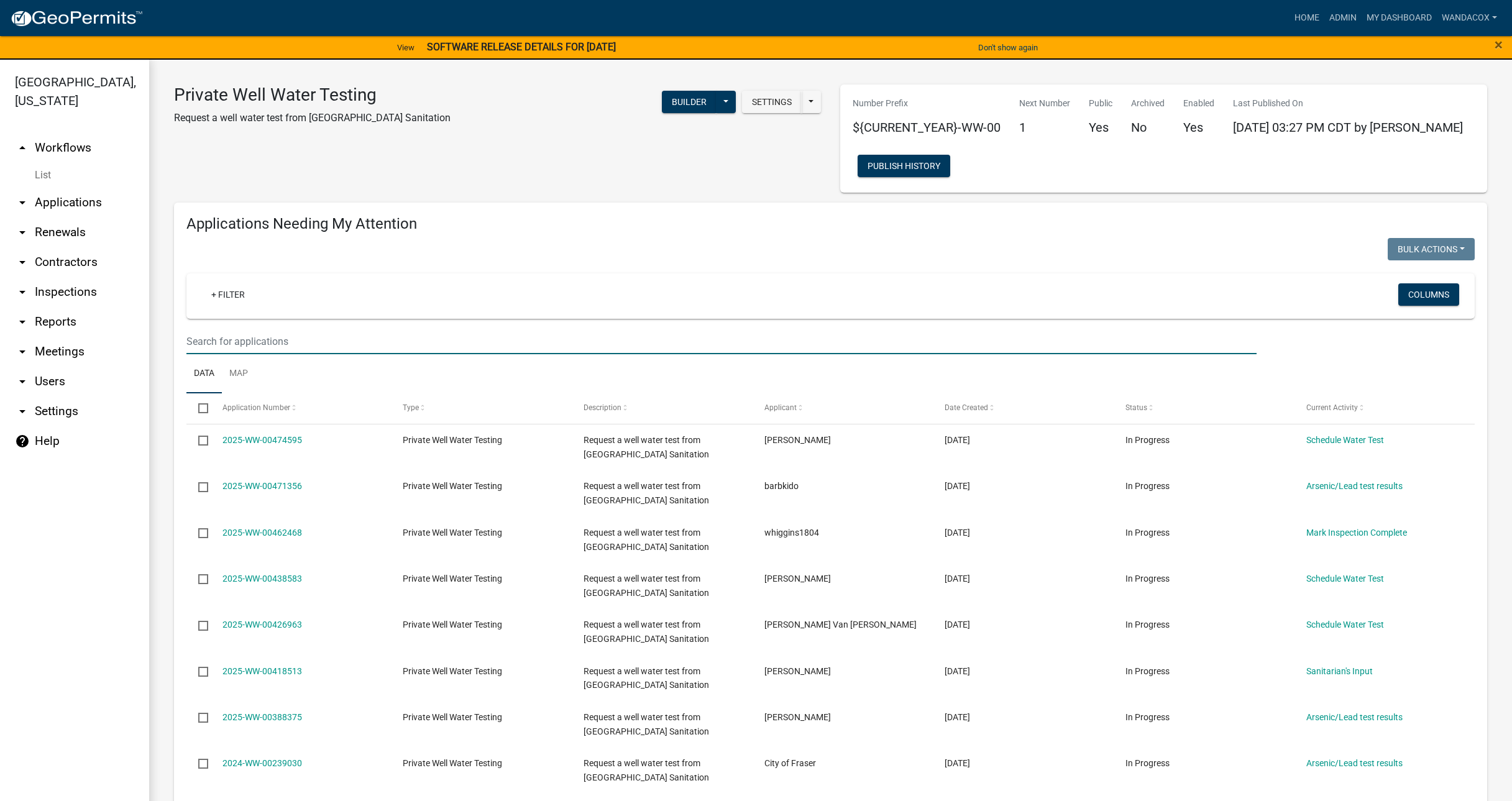
click at [222, 336] on input "text" at bounding box center [721, 341] width 1070 height 26
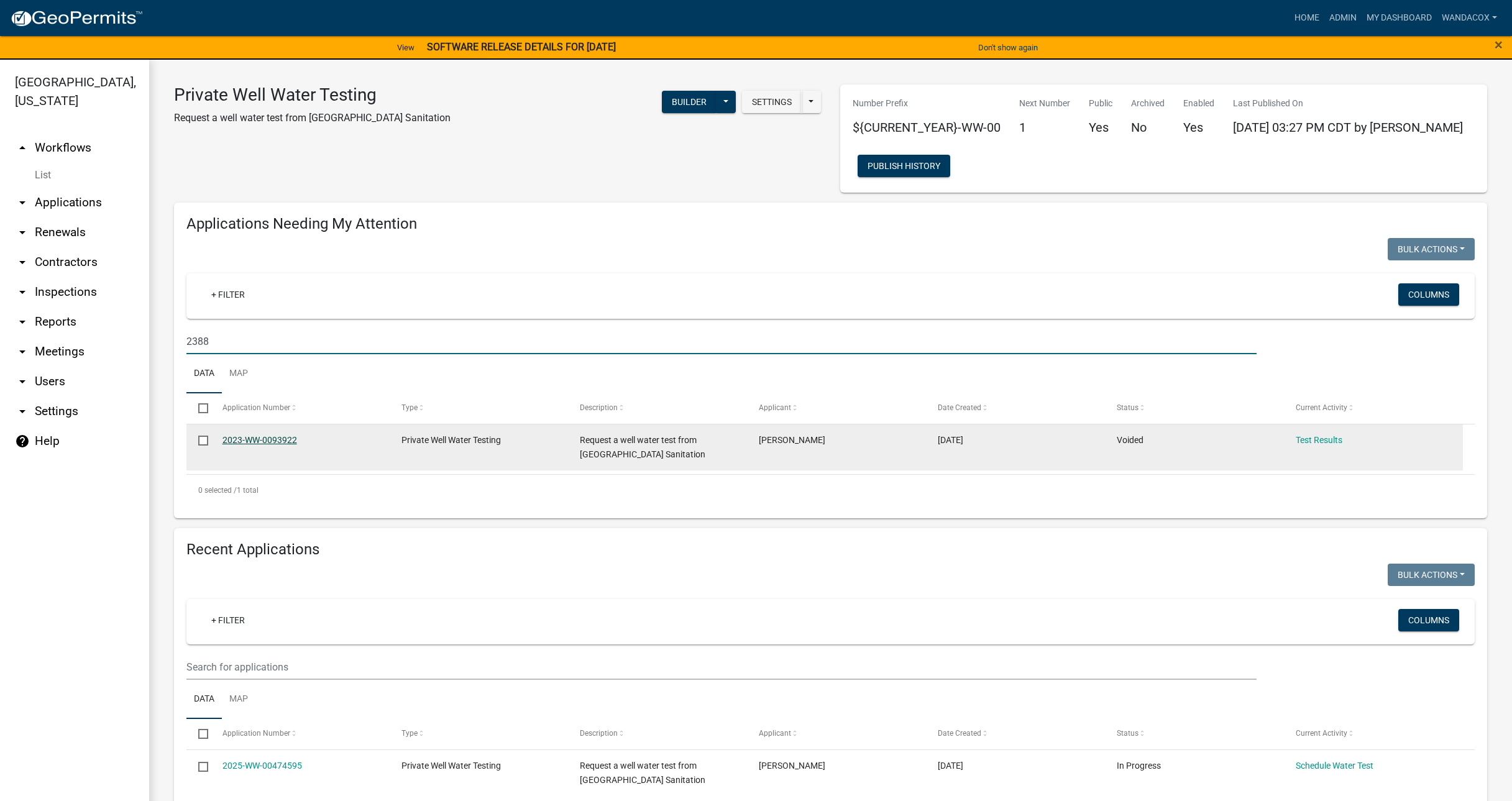
type input "2388"
click at [271, 437] on link "2023-WW-0093922" at bounding box center [259, 440] width 75 height 10
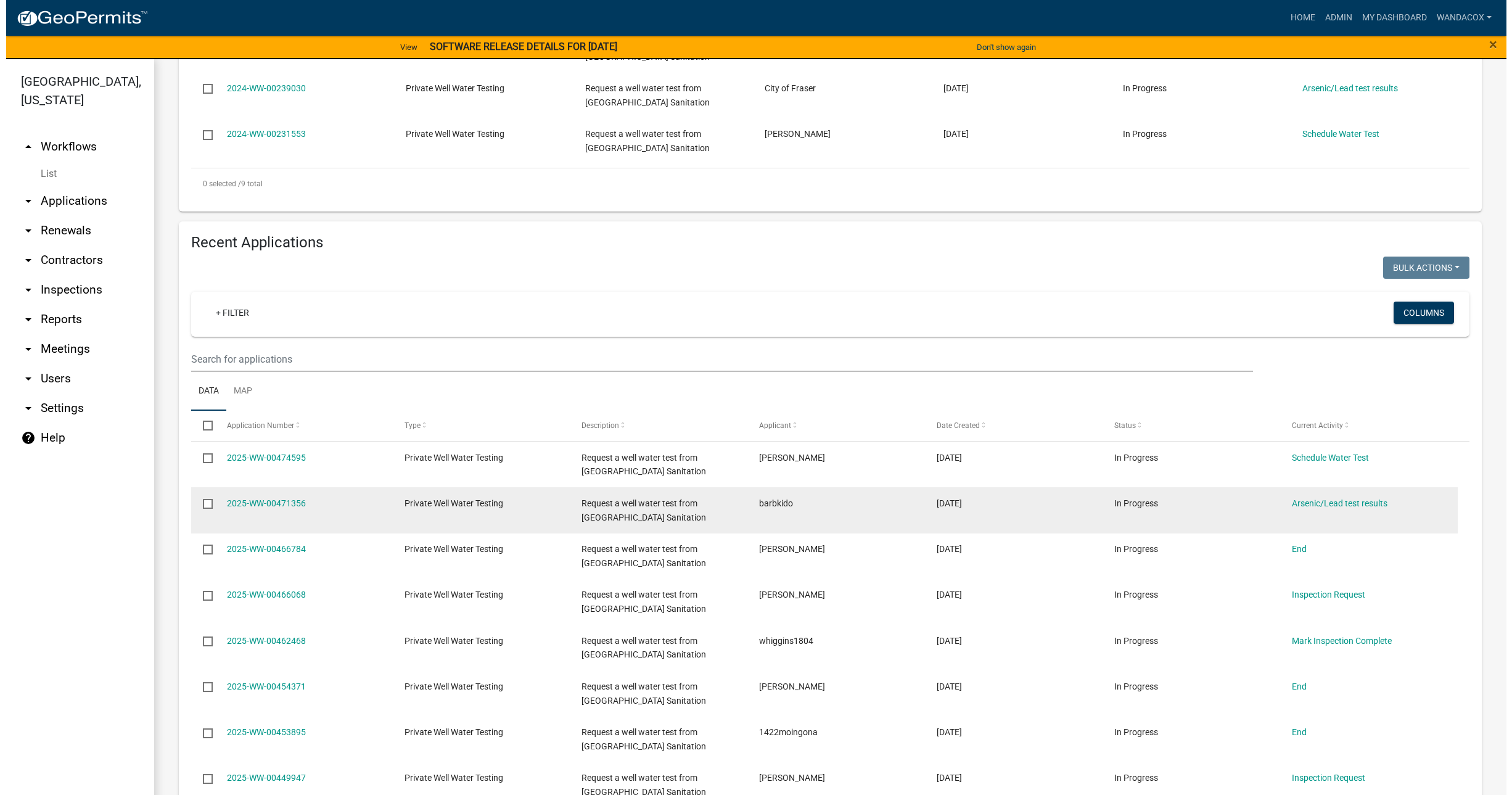
scroll to position [694, 0]
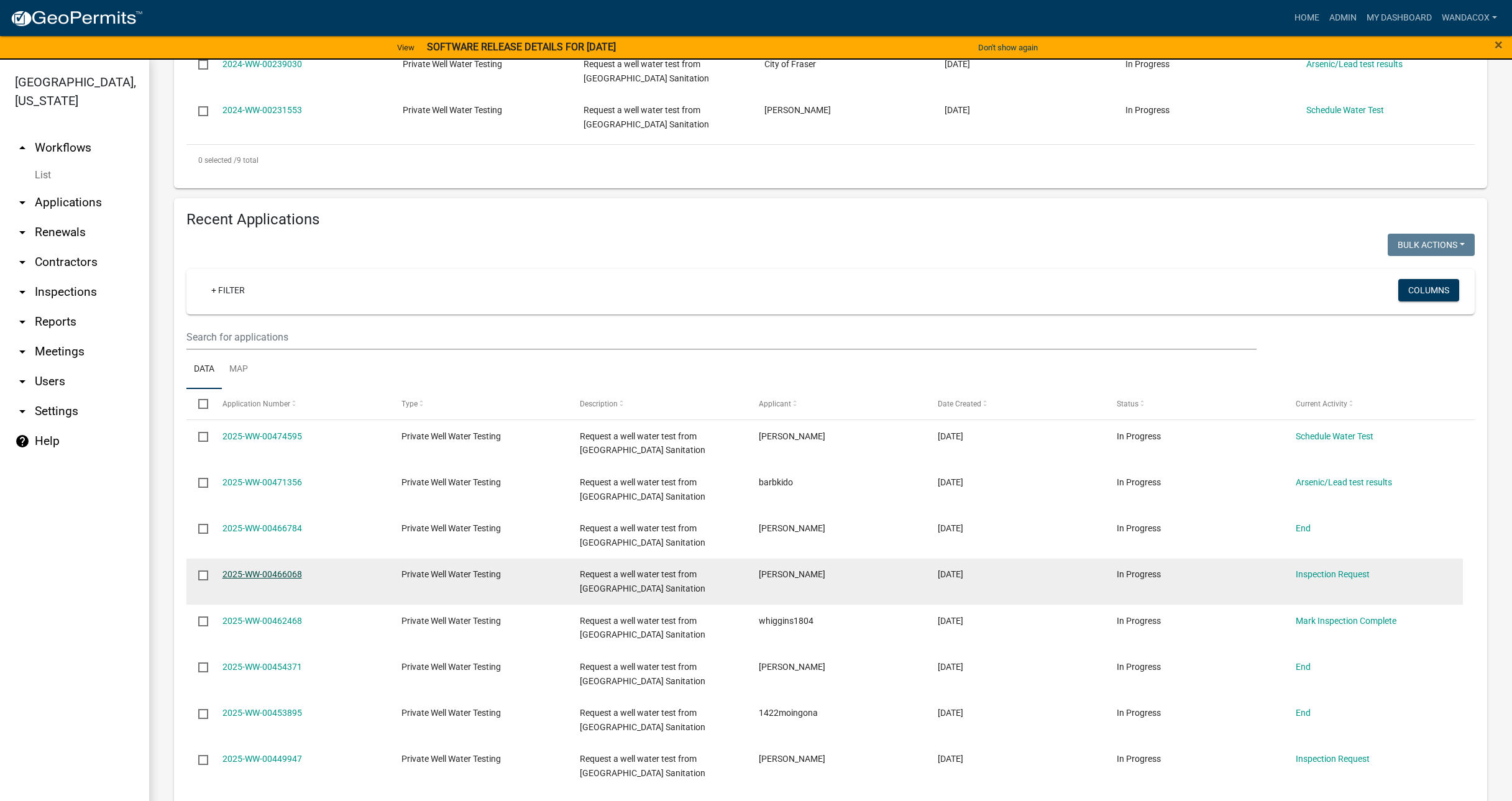
click at [246, 571] on link "2025-WW-00466068" at bounding box center [262, 574] width 79 height 10
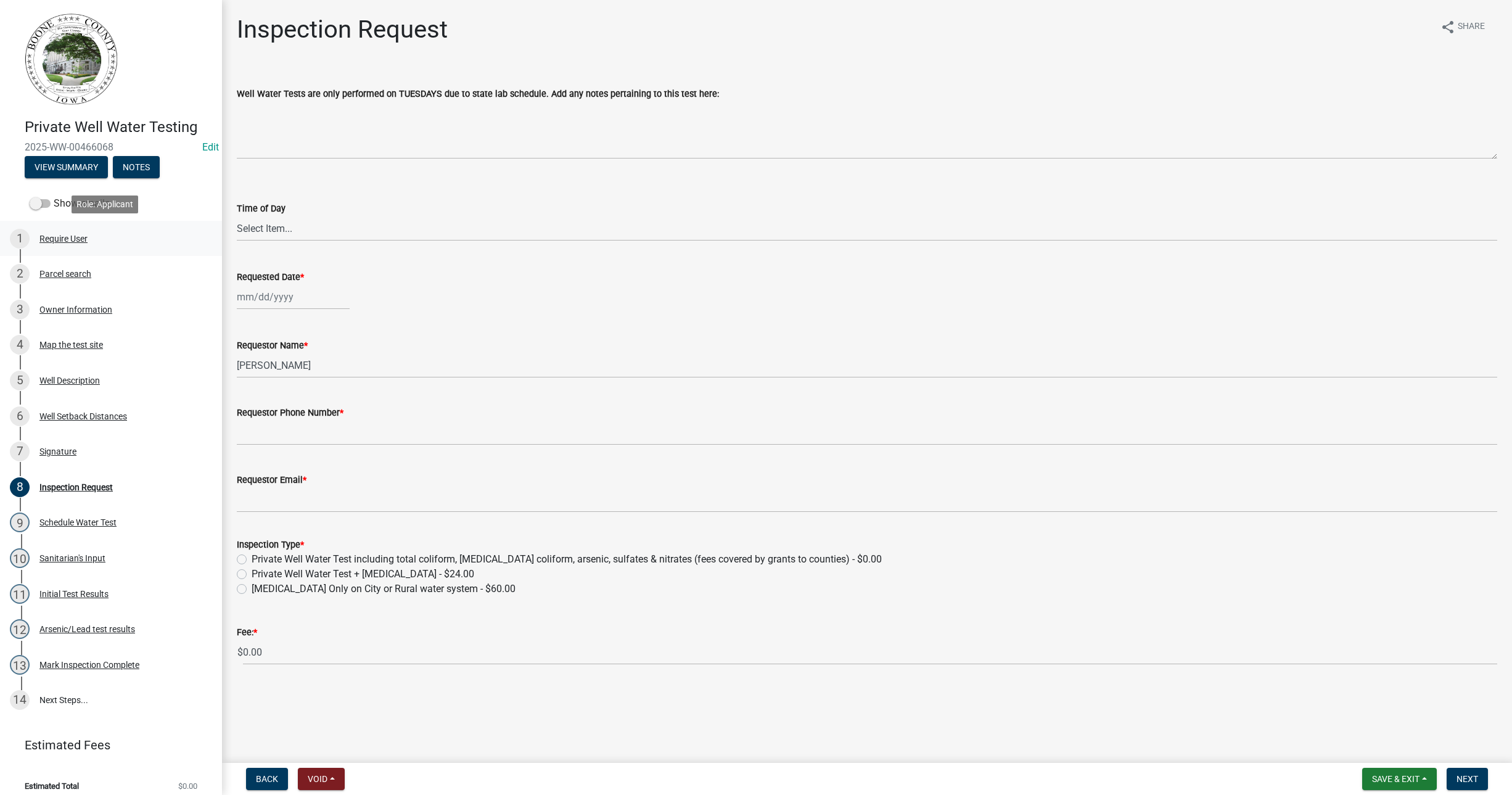
click at [59, 235] on div "Require User" at bounding box center [64, 238] width 48 height 9
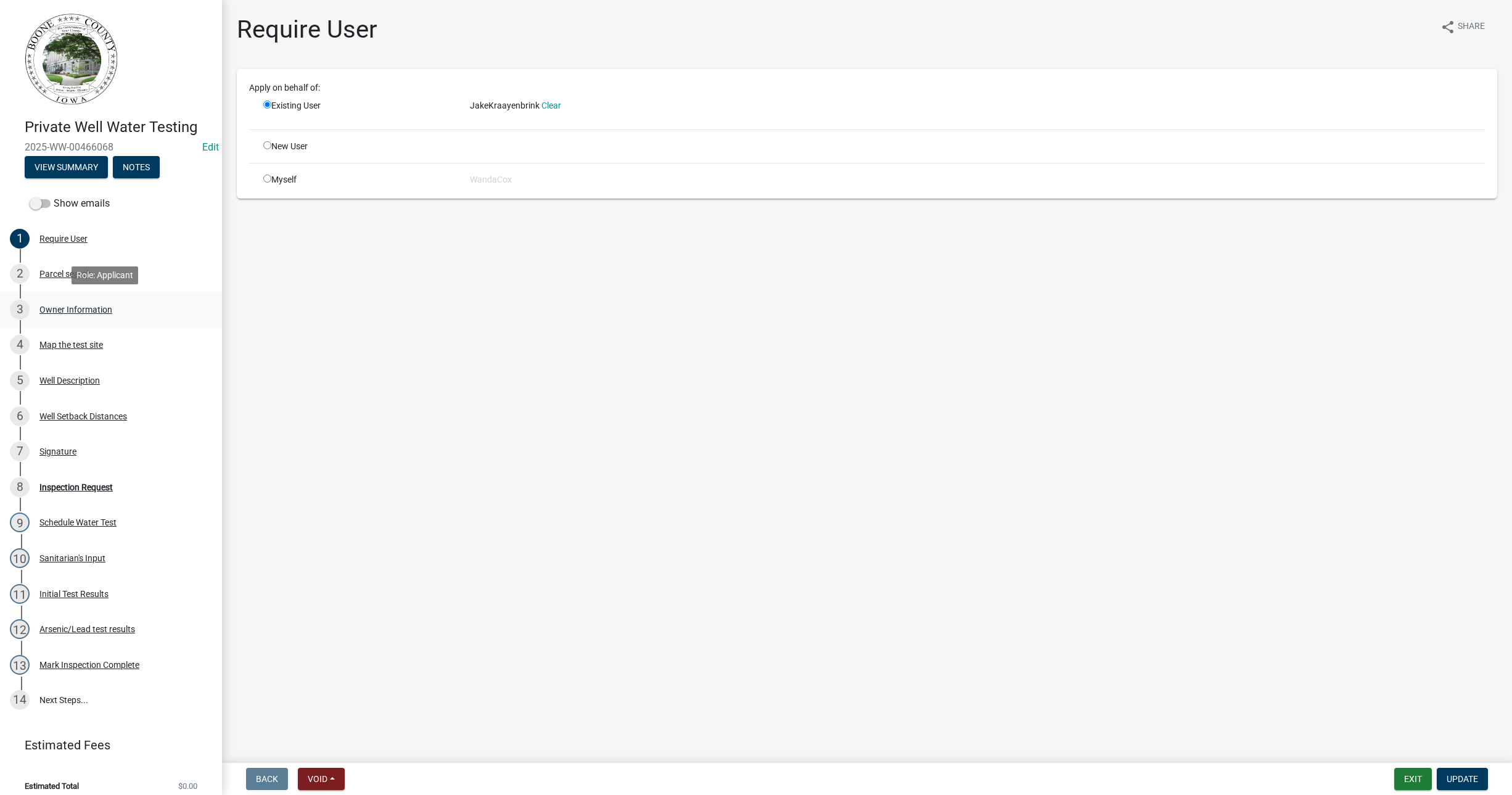
click at [77, 305] on div "Owner Information" at bounding box center [76, 309] width 72 height 9
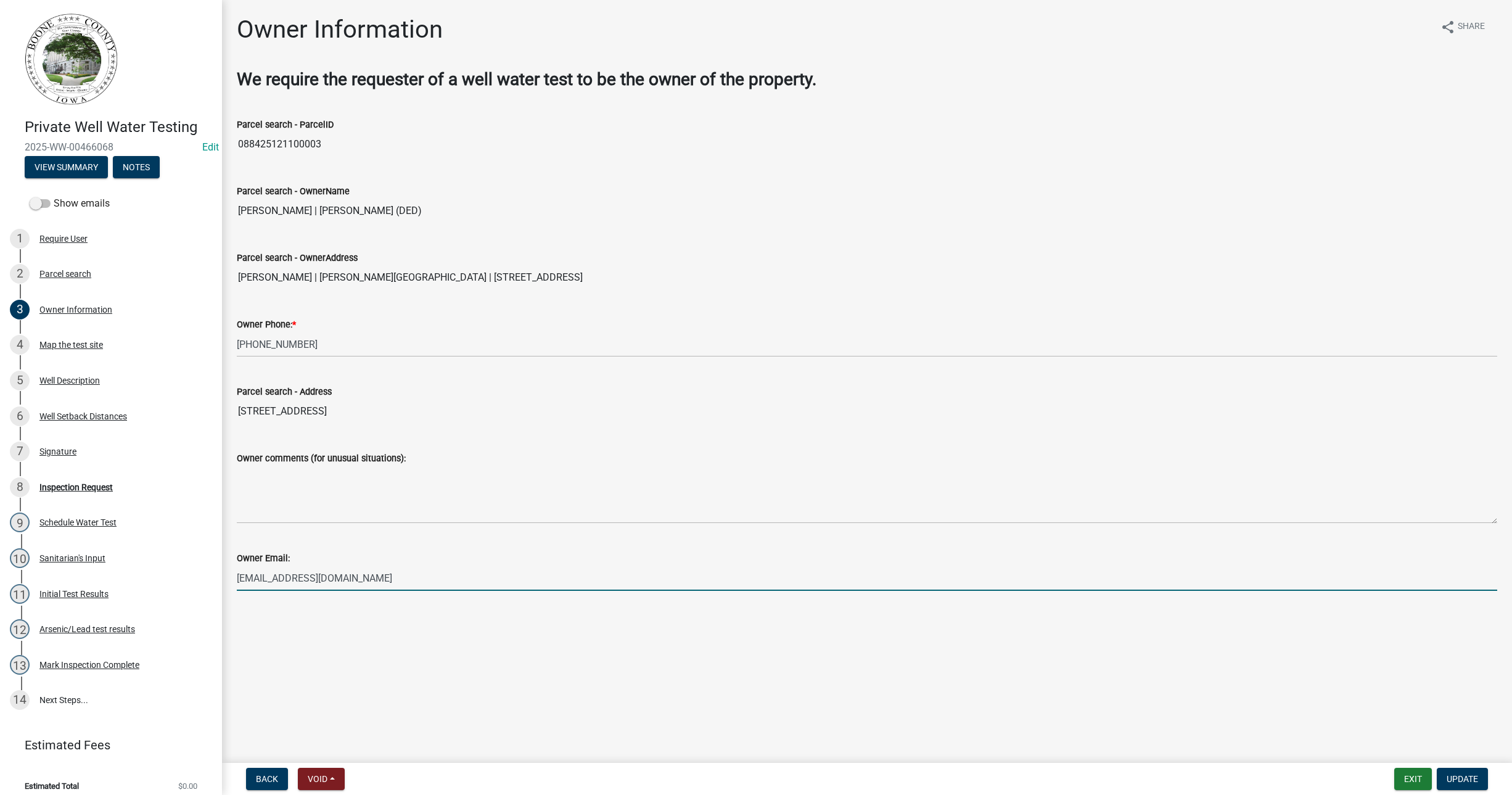
click at [290, 582] on input "[EMAIL_ADDRESS][DOMAIN_NAME]" at bounding box center [867, 578] width 1260 height 25
drag, startPoint x: 356, startPoint y: 570, endPoint x: 174, endPoint y: 573, distance: 182.0
click at [173, 573] on div "Private Well Water Testing 2025-WW-00466068 Edit View Summary Notes Show emails…" at bounding box center [756, 398] width 1512 height 795
